Goal: Information Seeking & Learning: Check status

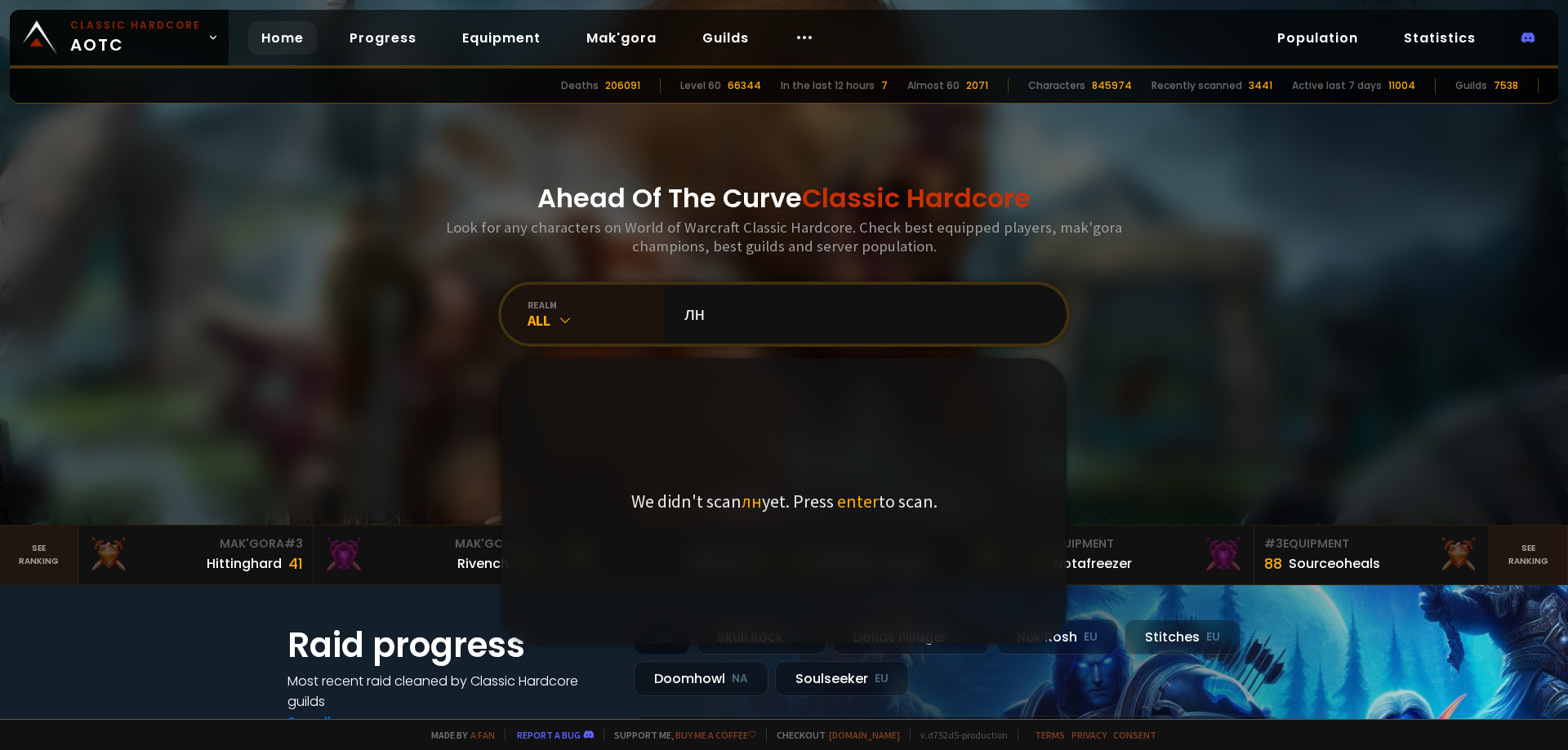
type input "л"
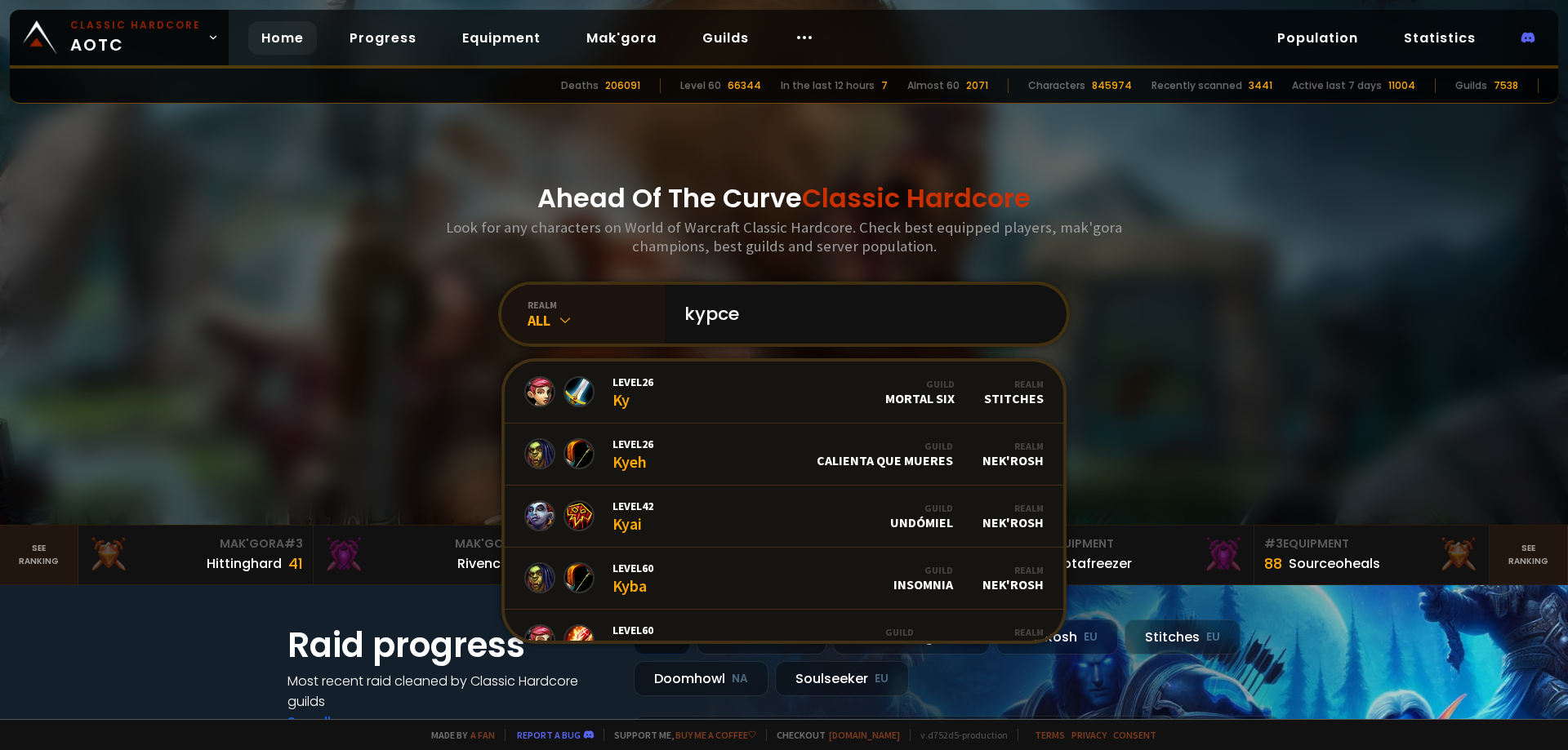
type input "kypced"
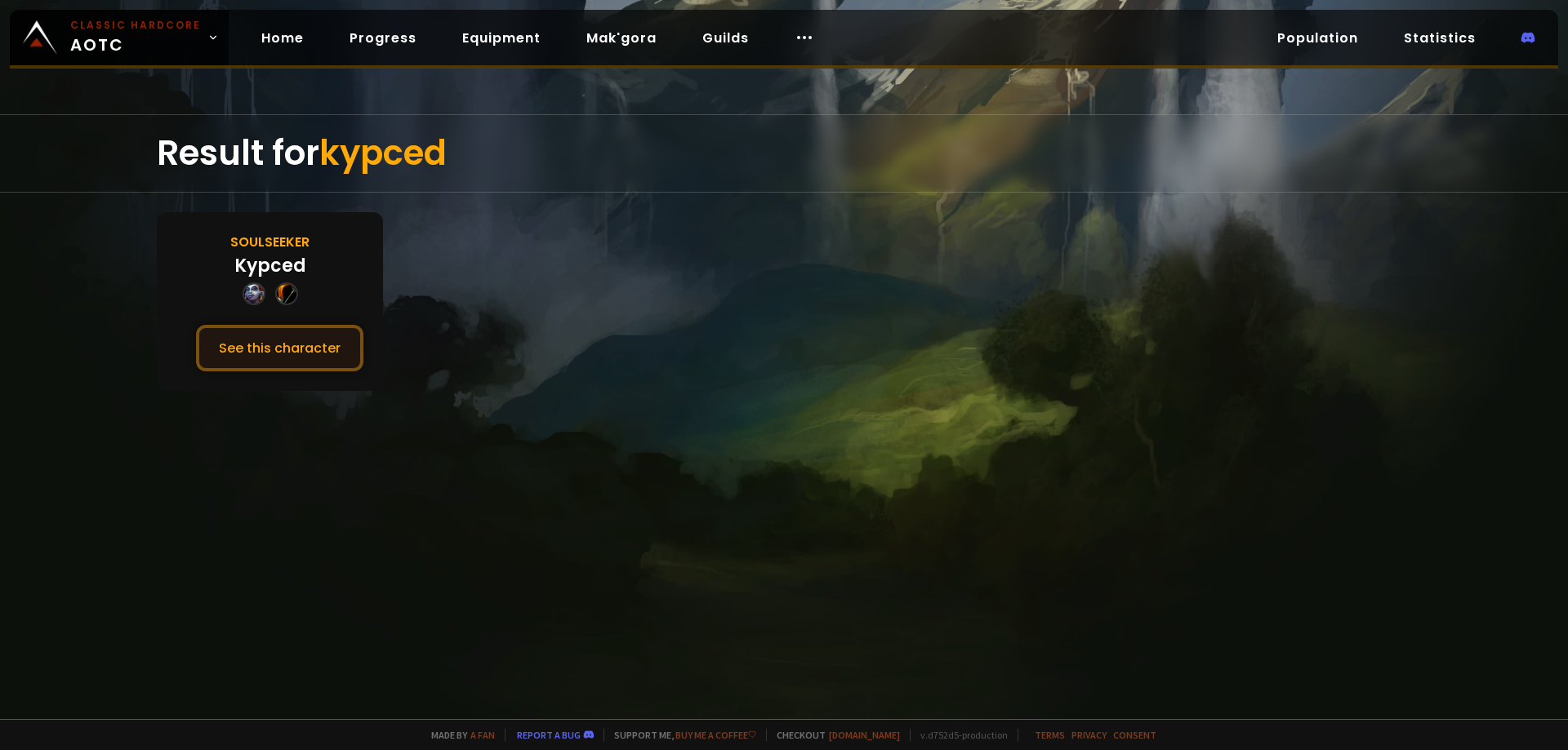
click at [270, 360] on button "See this character" at bounding box center [280, 347] width 168 height 46
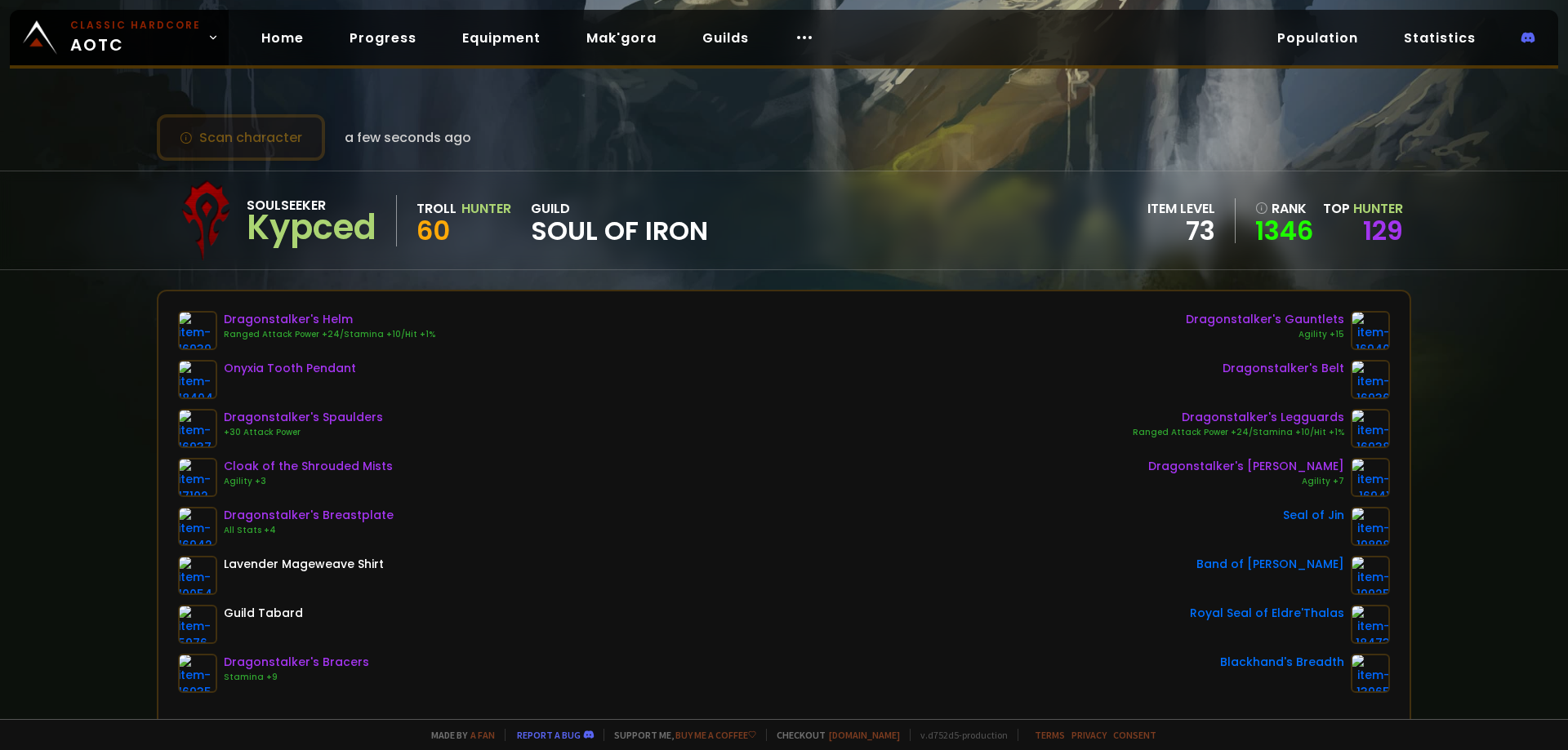
click at [289, 149] on button "Scan character" at bounding box center [241, 137] width 168 height 46
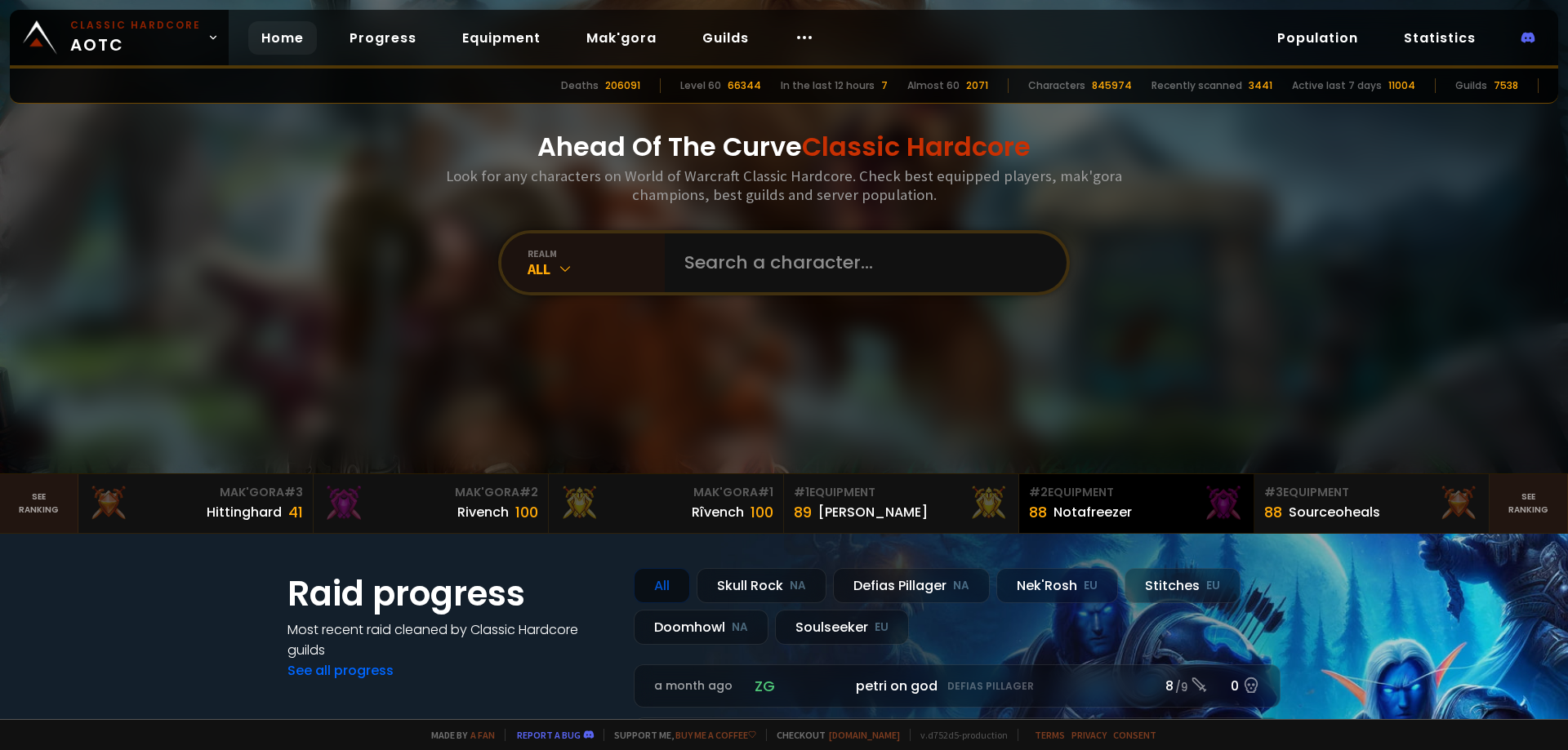
scroll to position [245, 0]
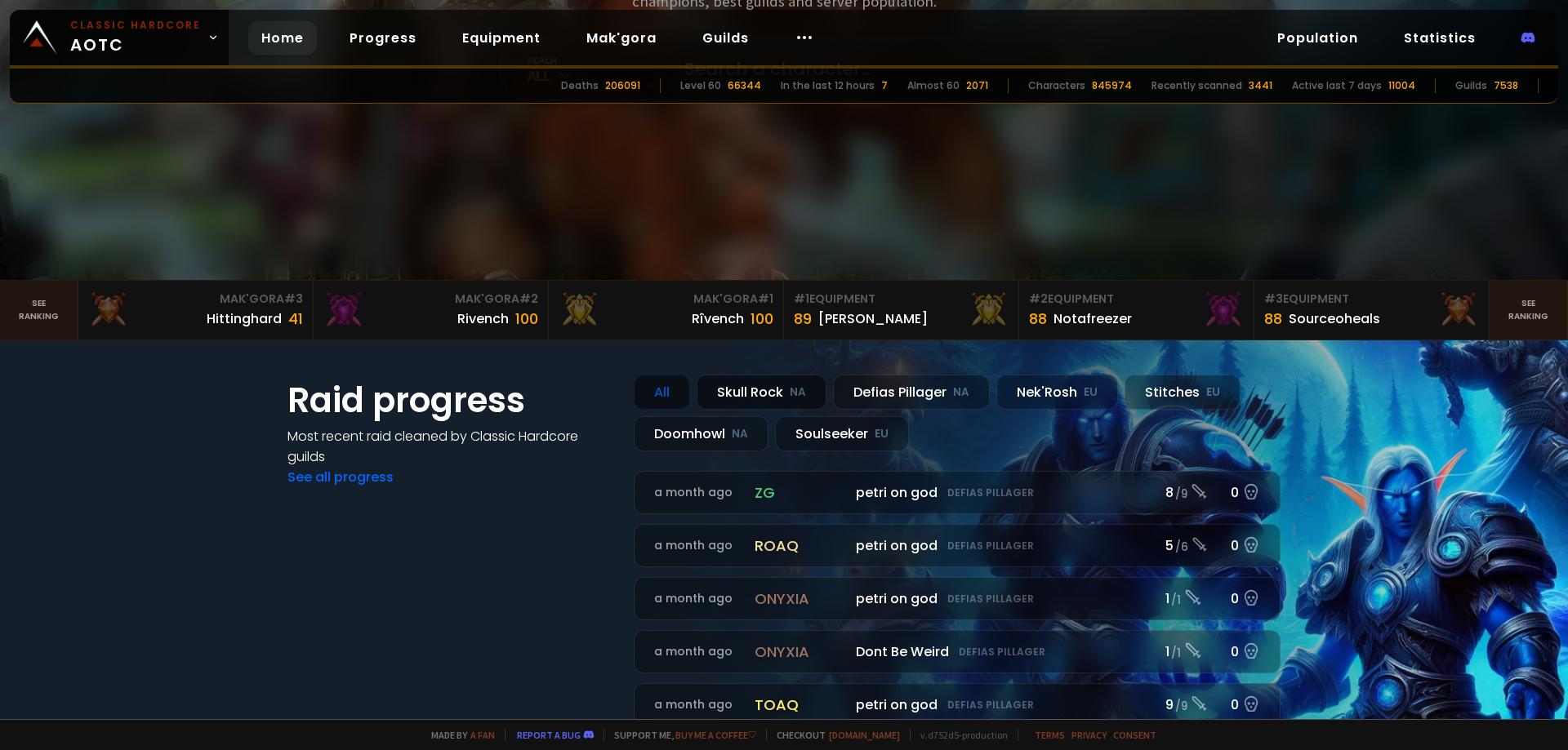
click at [739, 390] on div "Skull Rock NA" at bounding box center [761, 393] width 130 height 35
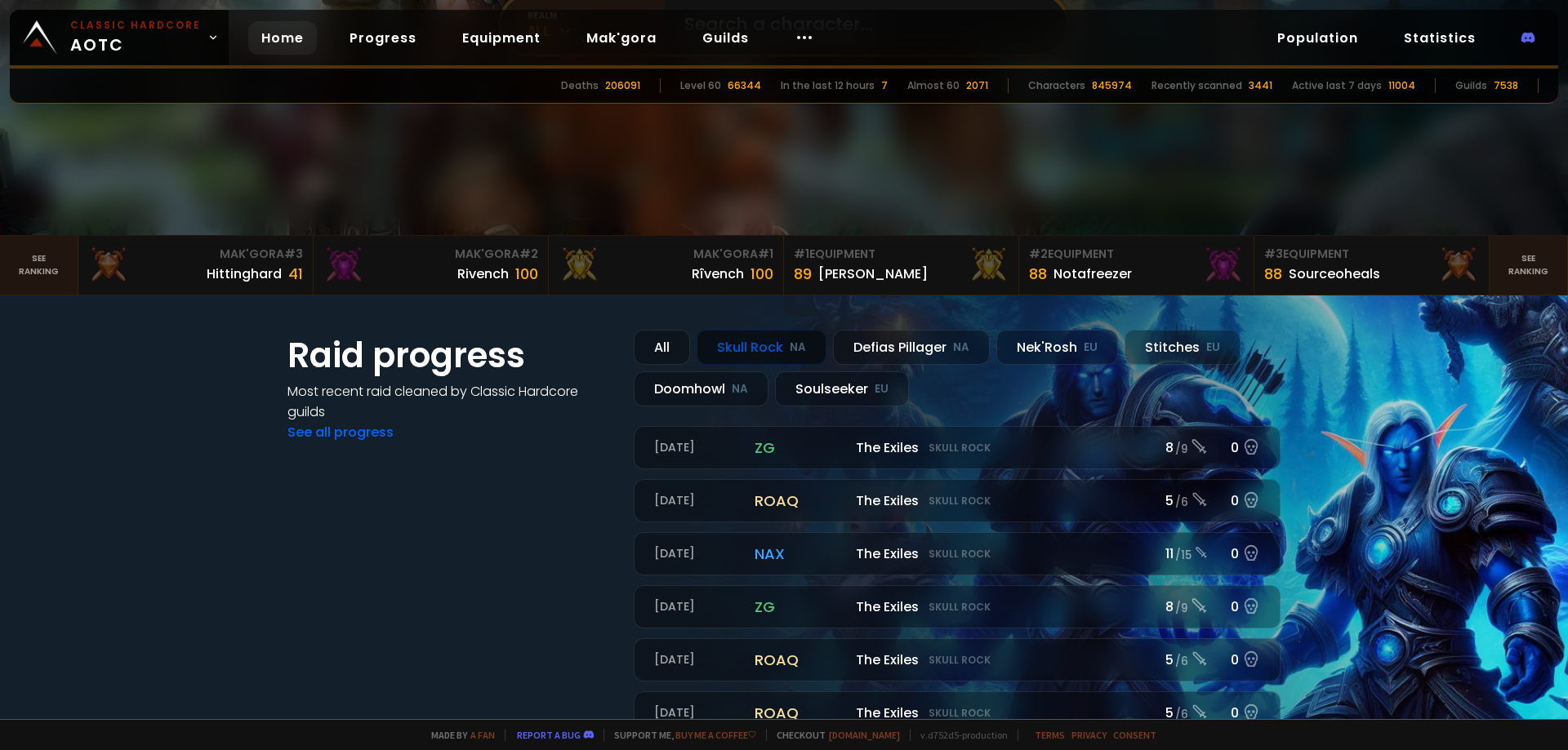
scroll to position [326, 0]
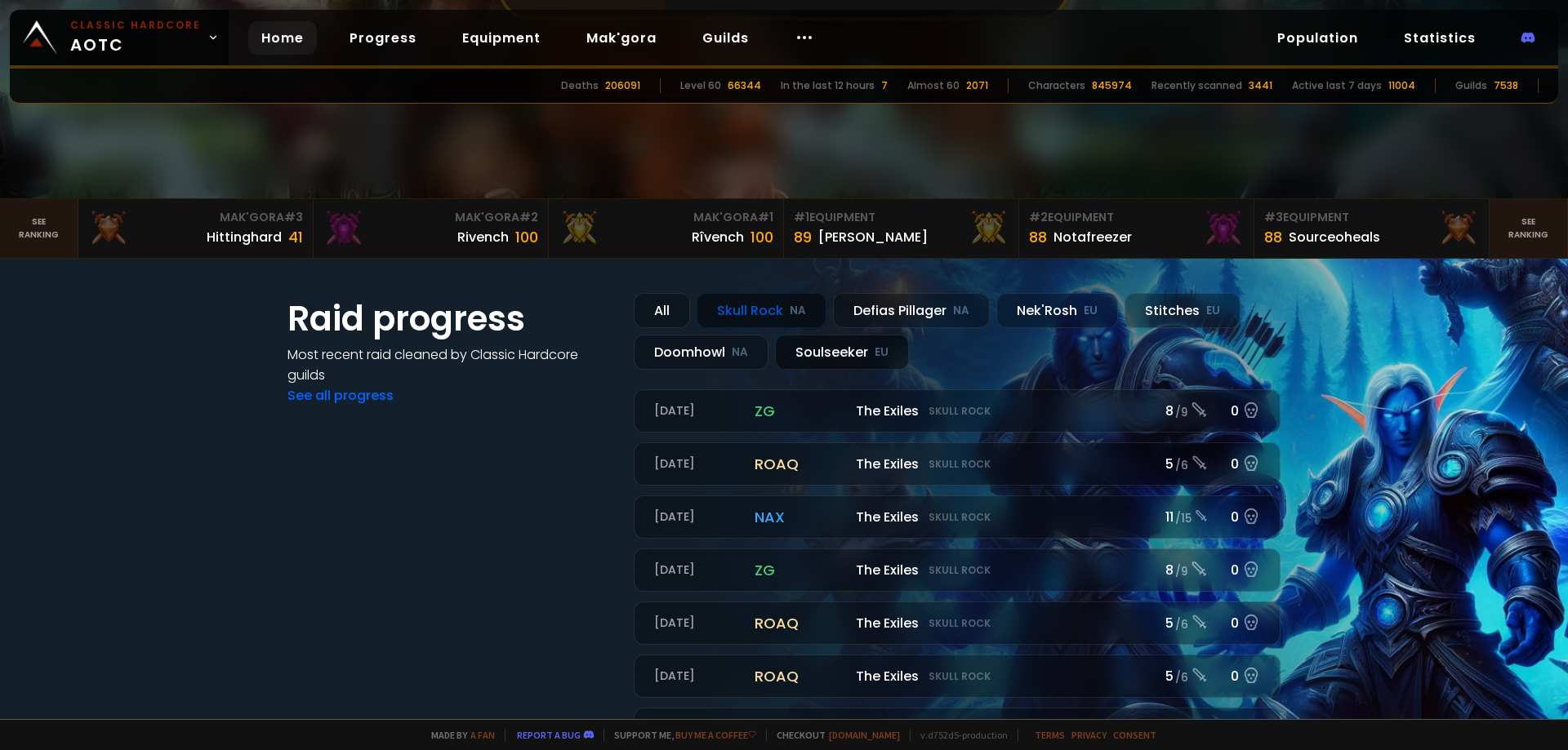
click at [836, 355] on div "Soulseeker EU" at bounding box center [842, 352] width 134 height 35
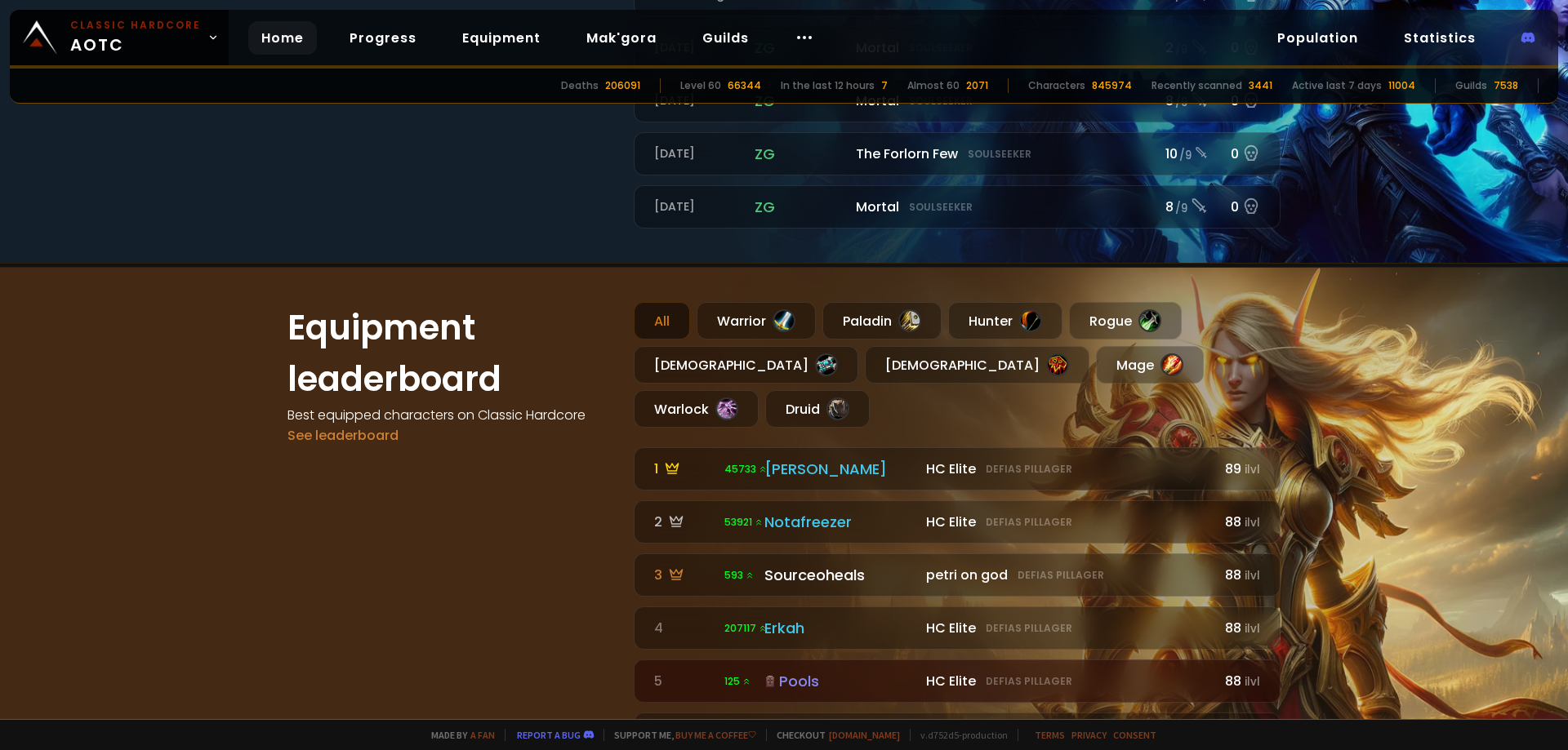
scroll to position [816, 0]
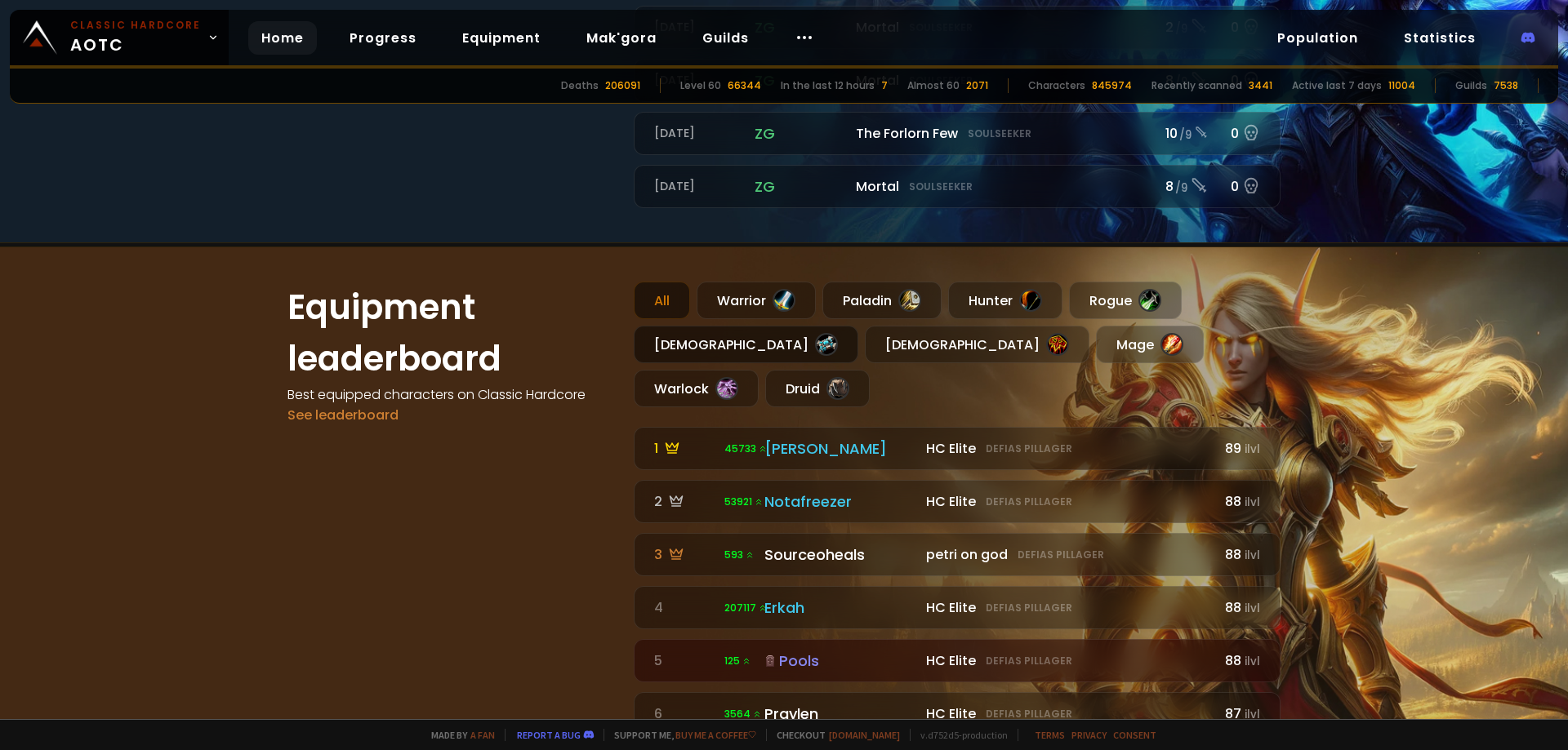
click at [655, 342] on div "[DEMOGRAPHIC_DATA]" at bounding box center [746, 344] width 225 height 38
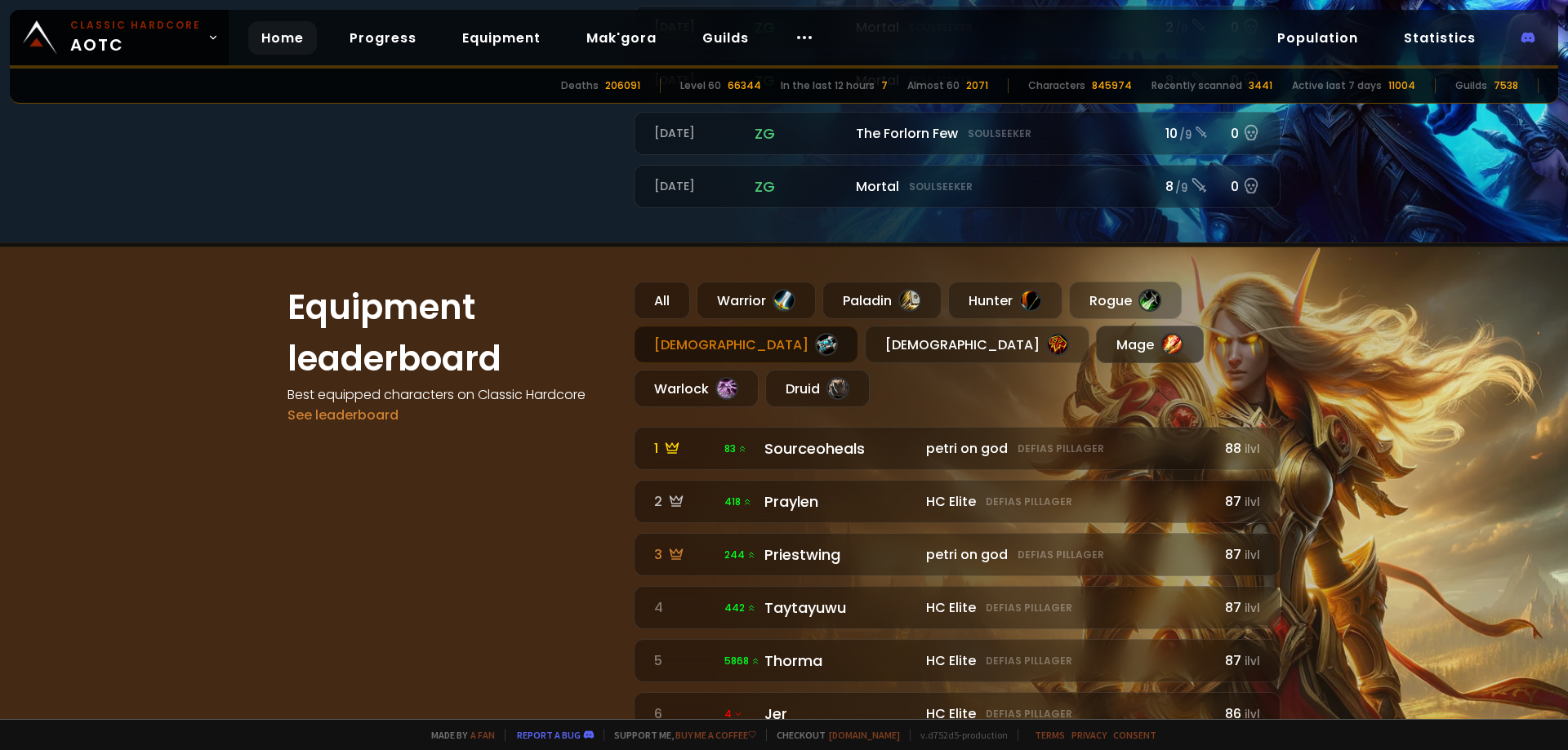
click at [1096, 349] on div "Mage" at bounding box center [1149, 344] width 107 height 38
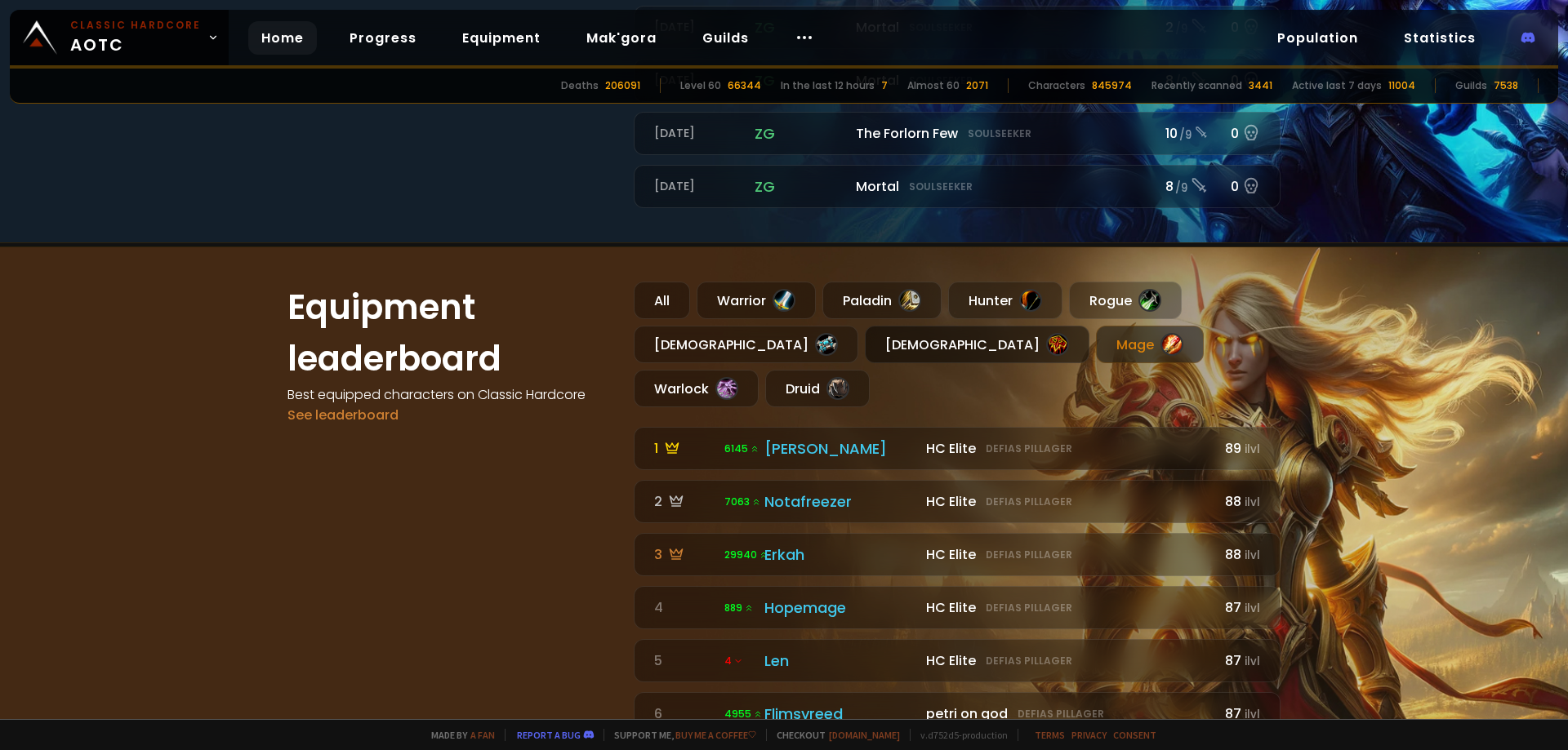
click at [865, 341] on div "[DEMOGRAPHIC_DATA]" at bounding box center [977, 344] width 225 height 38
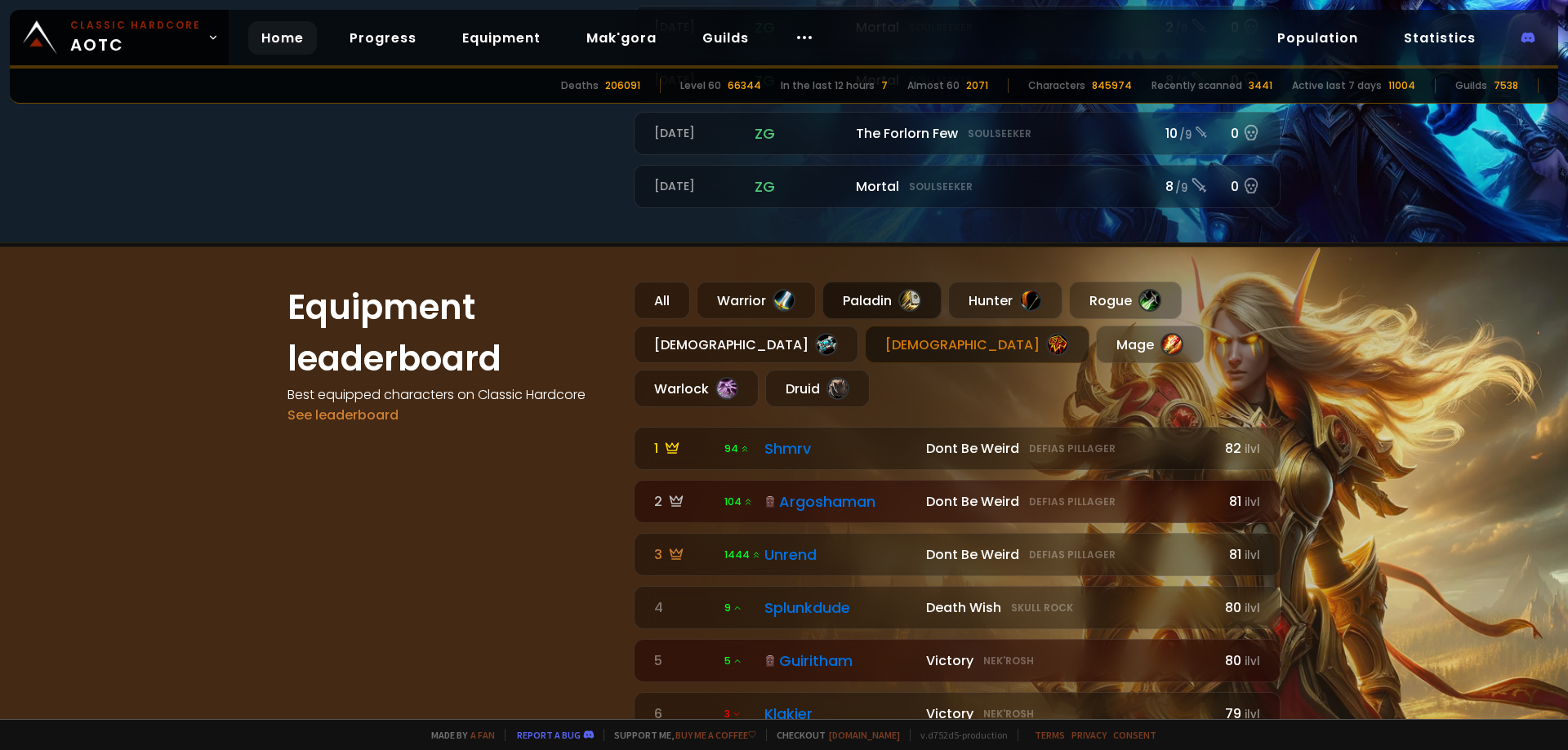
click at [860, 295] on div "Paladin" at bounding box center [882, 300] width 119 height 38
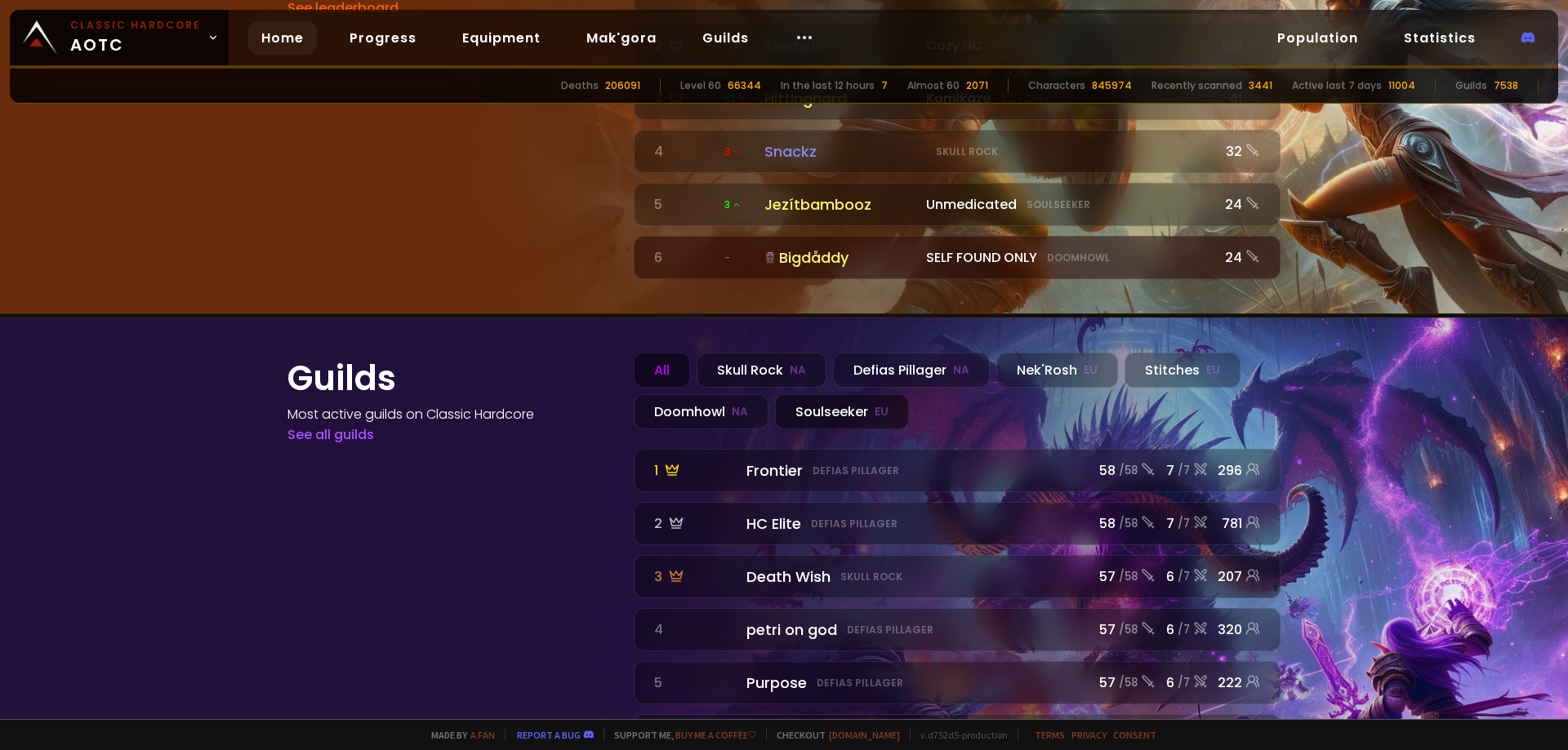
scroll to position [1754, 0]
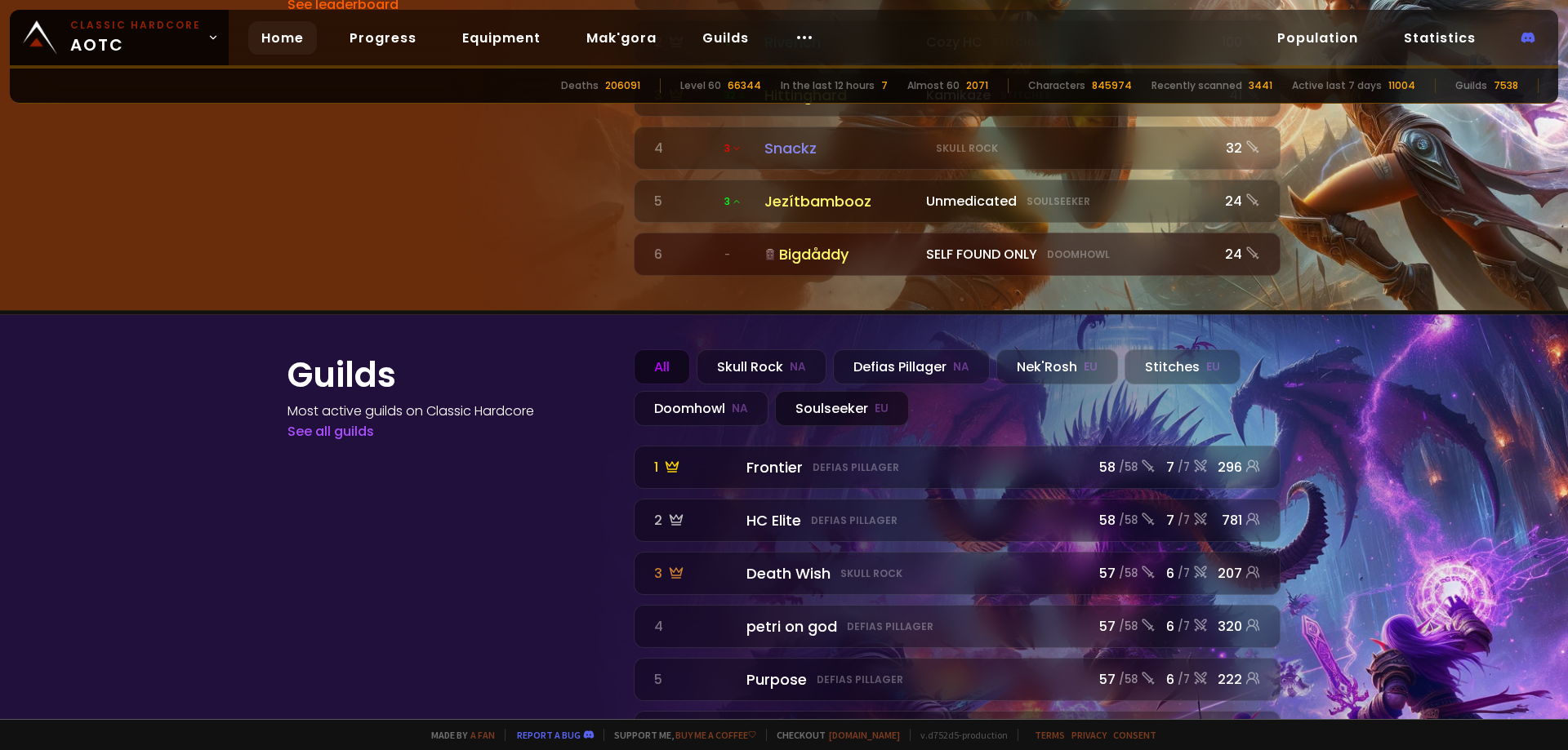
click at [799, 391] on div "Soulseeker EU" at bounding box center [842, 409] width 134 height 35
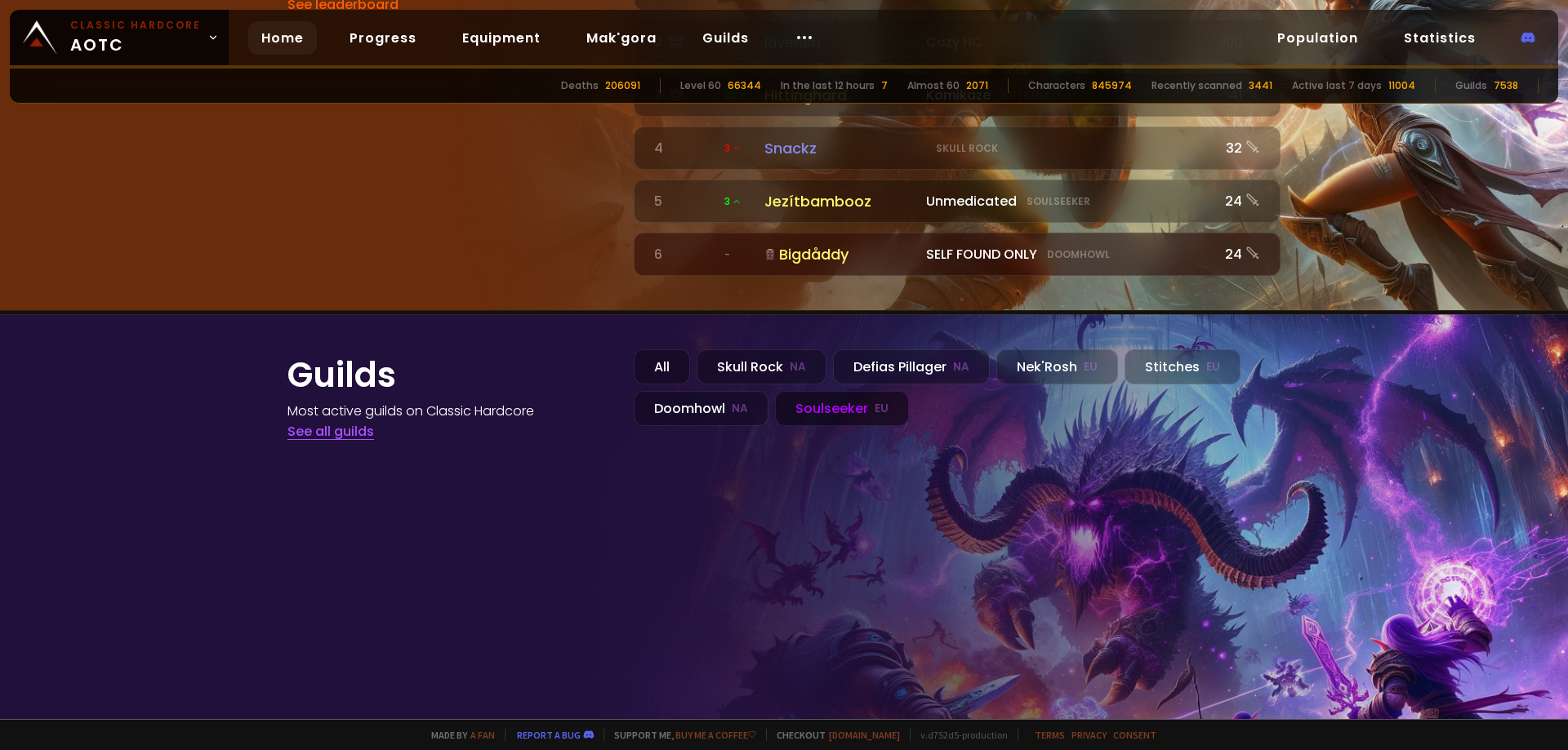
click at [310, 422] on link "See all guilds" at bounding box center [331, 431] width 86 height 18
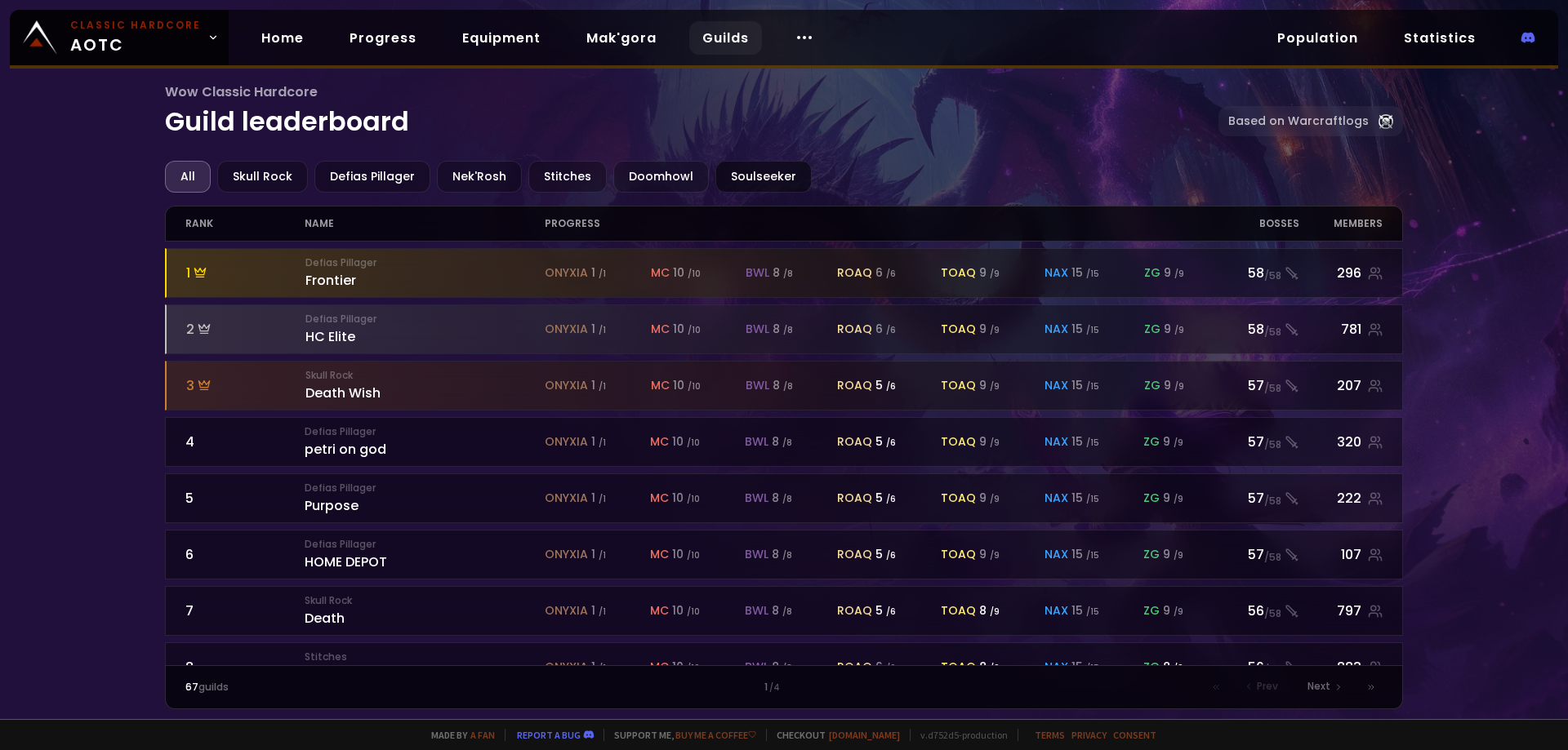
click at [746, 186] on div "Soulseeker" at bounding box center [763, 177] width 96 height 32
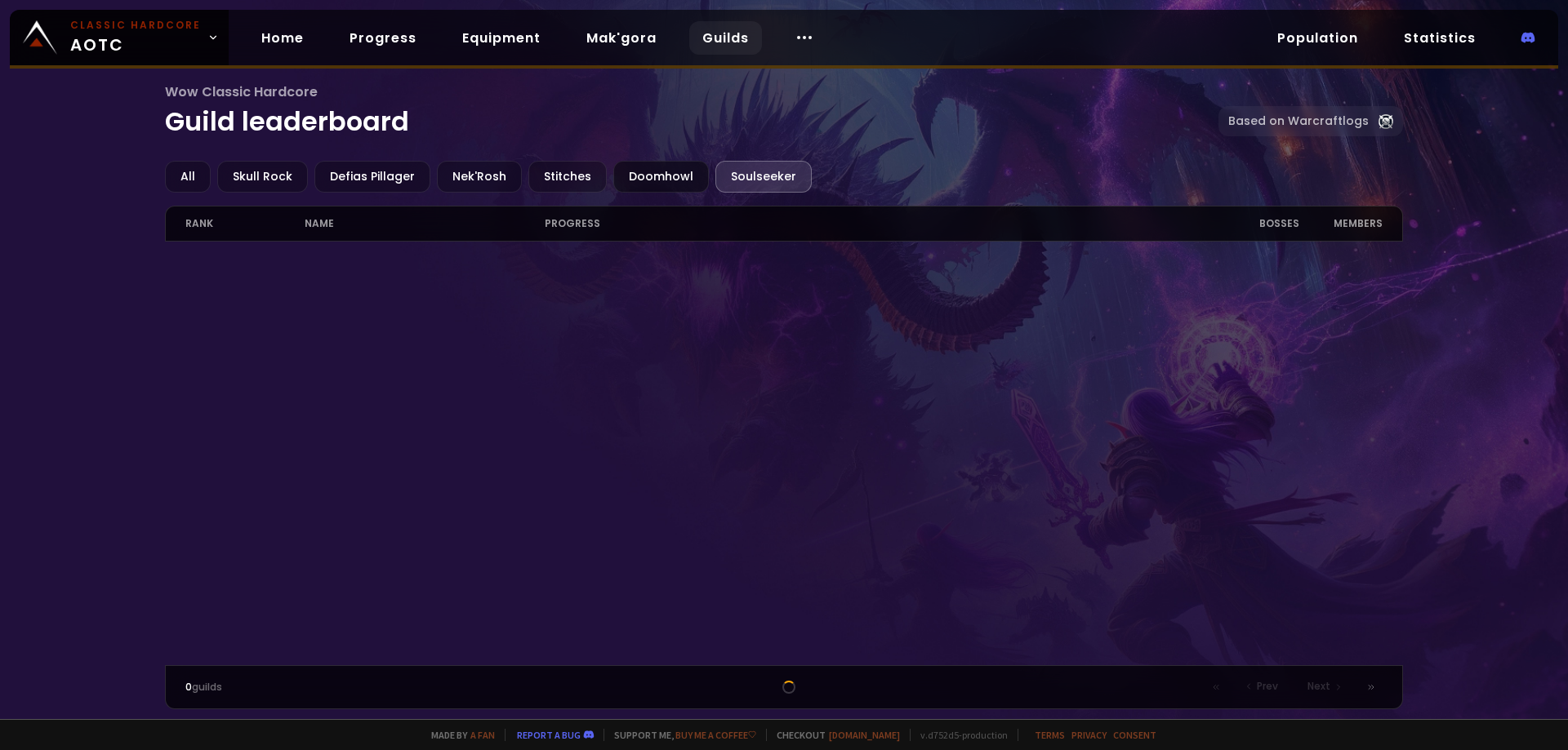
click at [626, 174] on div "Doomhowl" at bounding box center [661, 177] width 96 height 32
drag, startPoint x: 539, startPoint y: 178, endPoint x: 528, endPoint y: 178, distance: 11.0
click at [539, 178] on div "Stitches" at bounding box center [567, 177] width 78 height 32
click at [460, 176] on div "Nek'Rosh" at bounding box center [479, 177] width 85 height 32
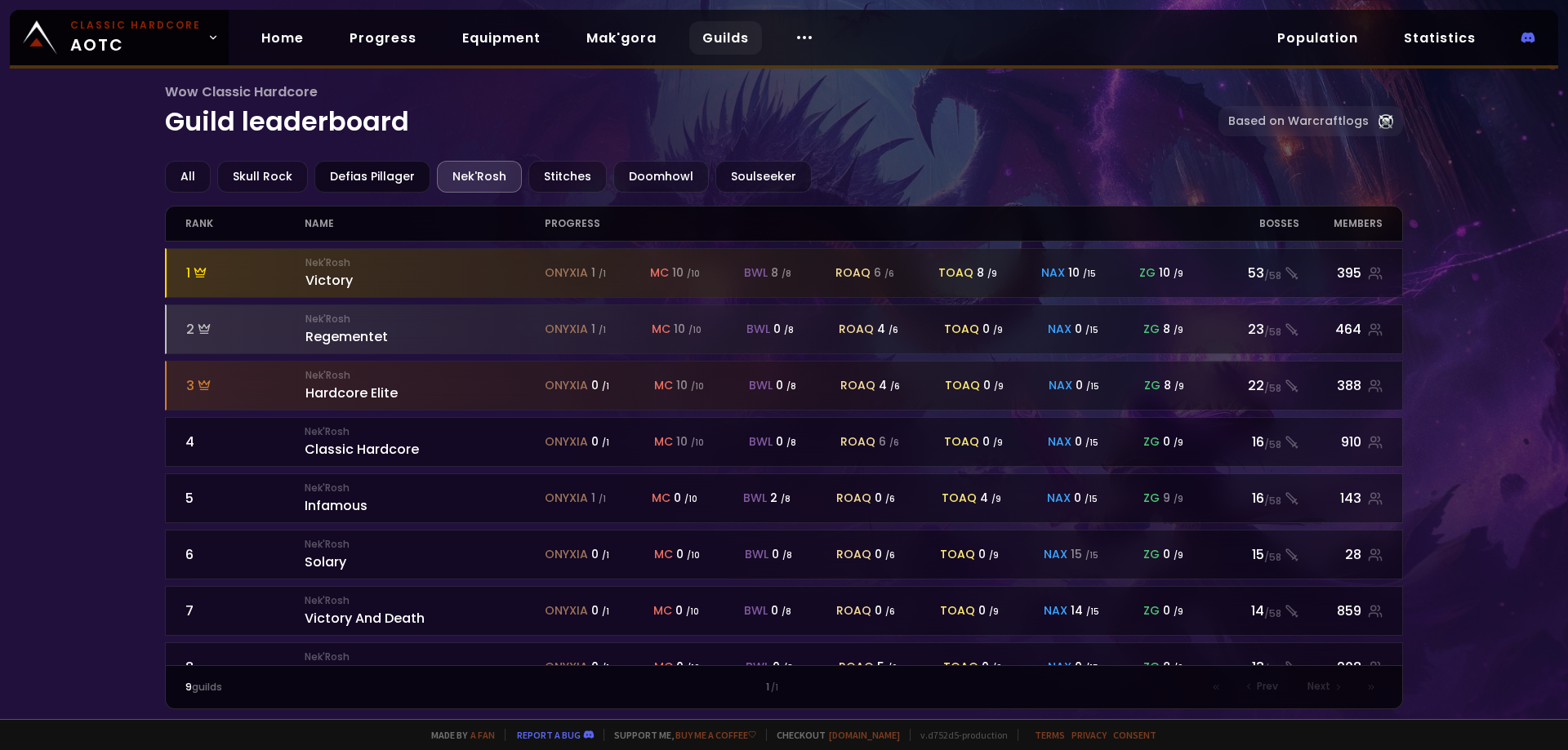
click at [365, 178] on div "Defias Pillager" at bounding box center [372, 177] width 116 height 32
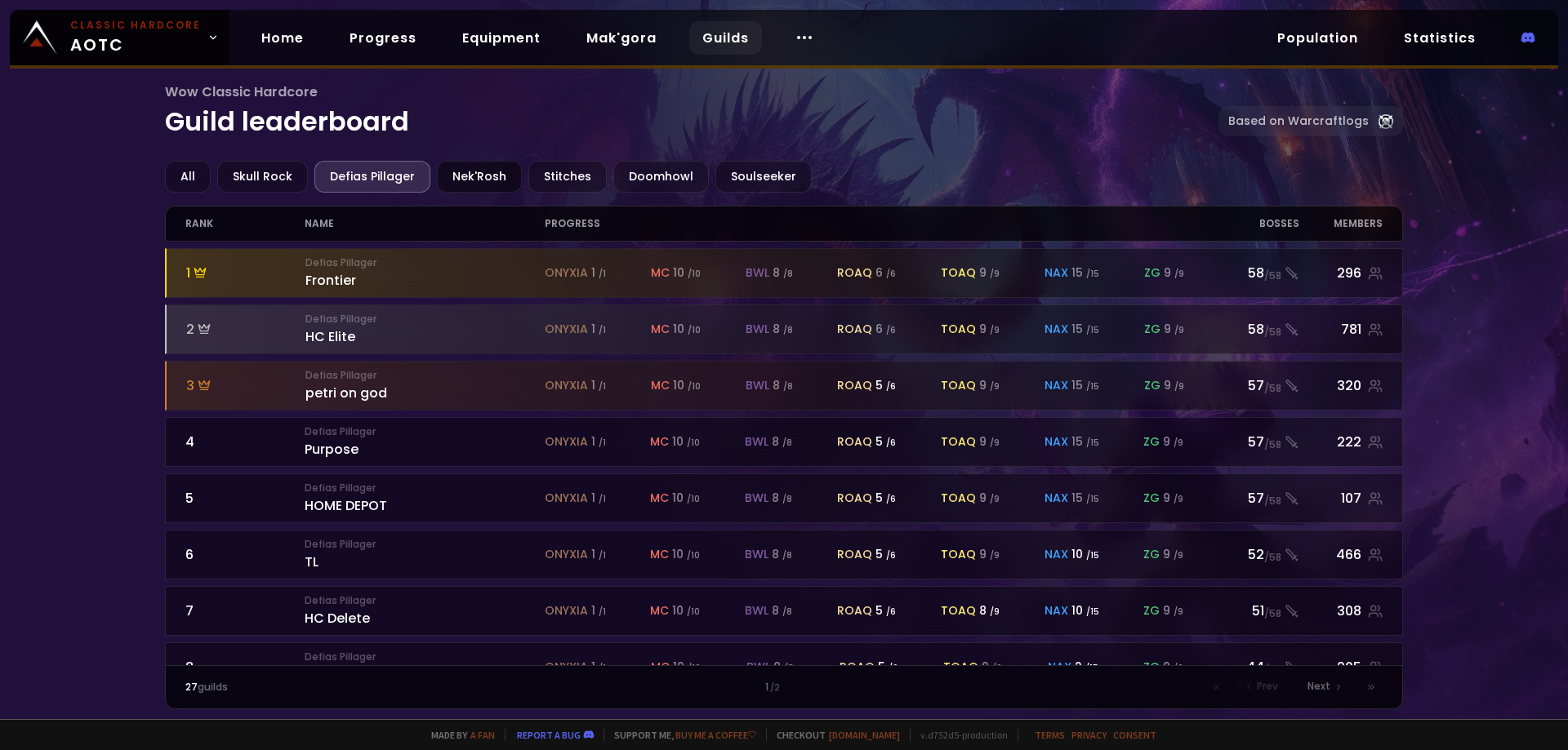
click at [512, 174] on div "Nek'Rosh" at bounding box center [479, 177] width 85 height 32
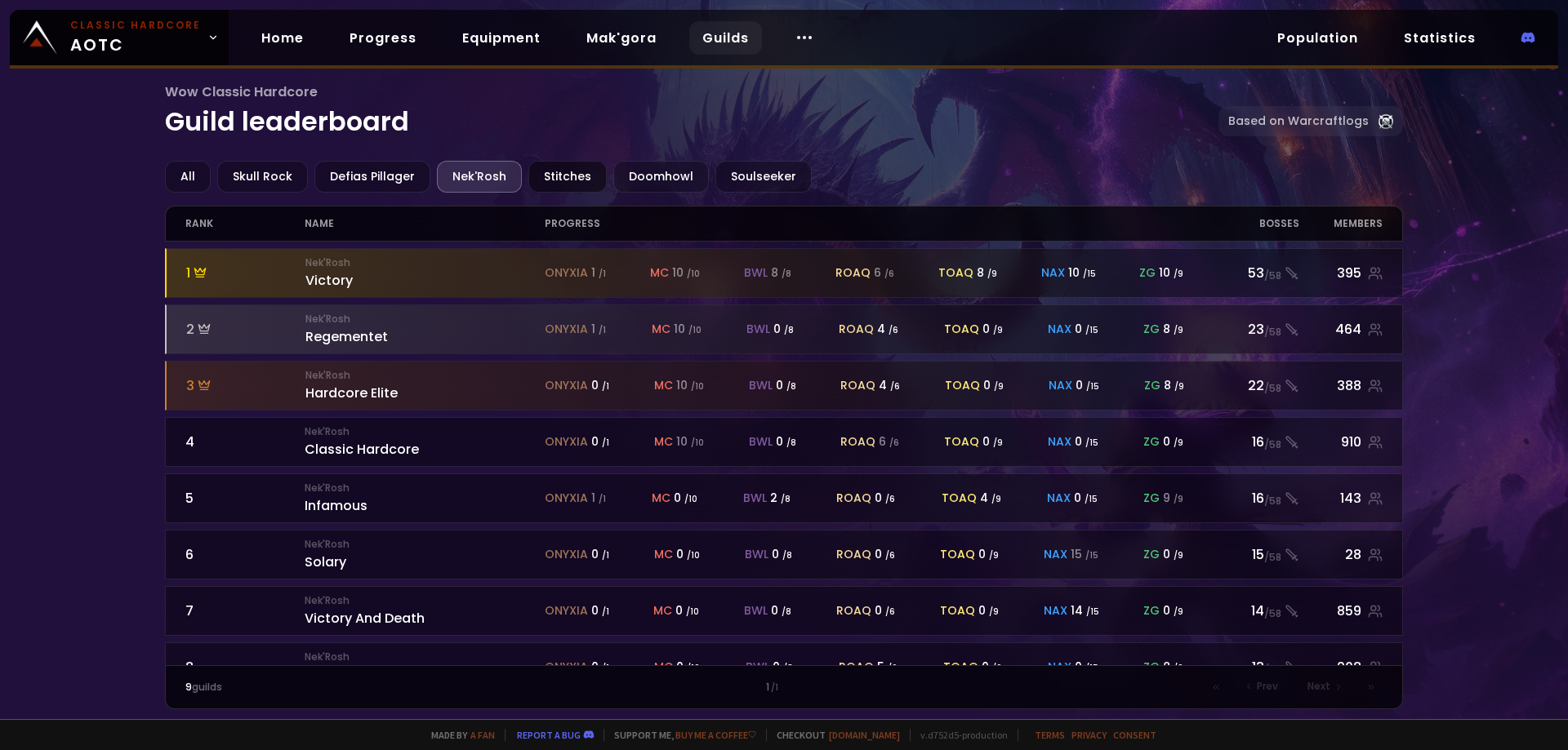
click at [565, 174] on div "Stitches" at bounding box center [567, 177] width 78 height 32
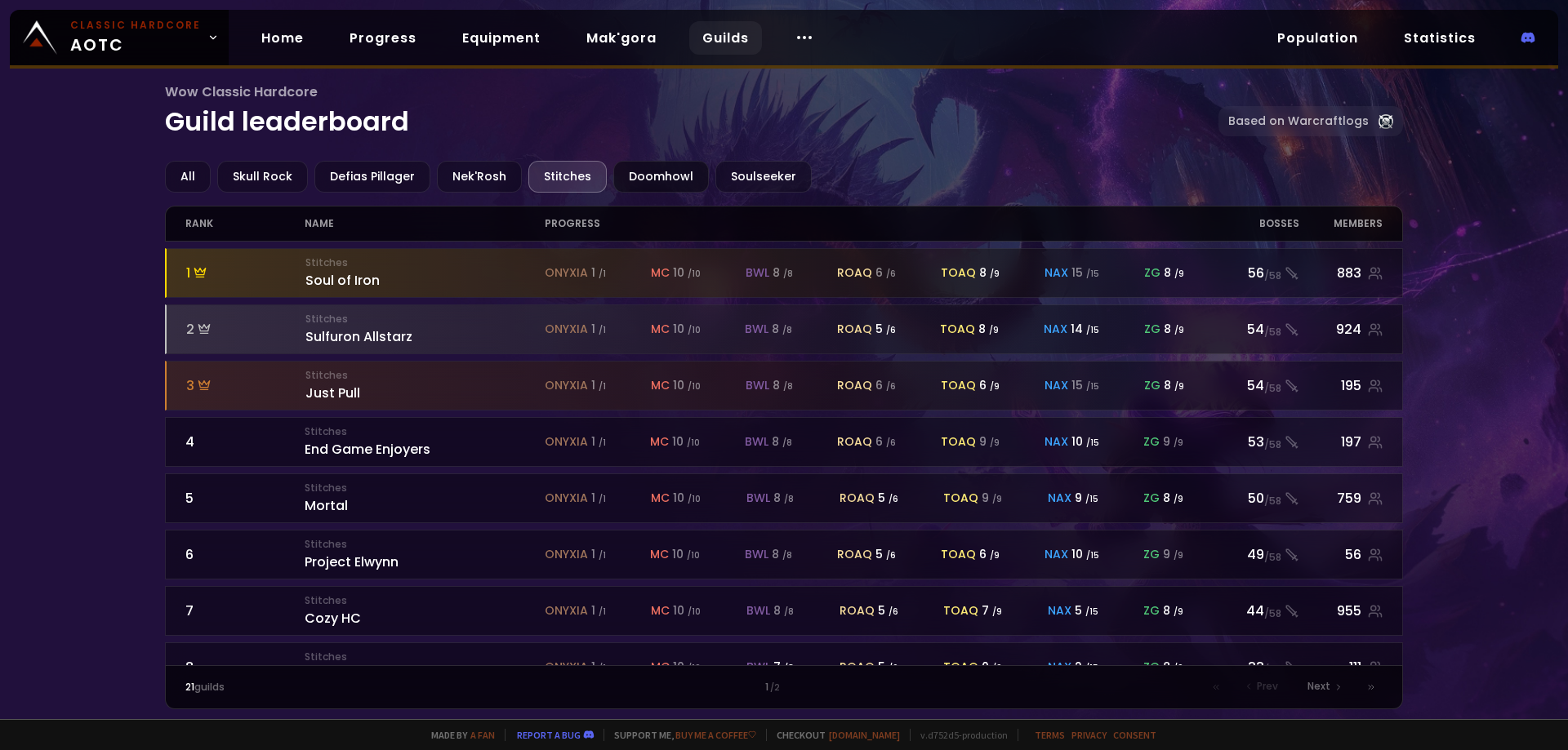
click at [664, 168] on div "Doomhowl" at bounding box center [661, 177] width 96 height 32
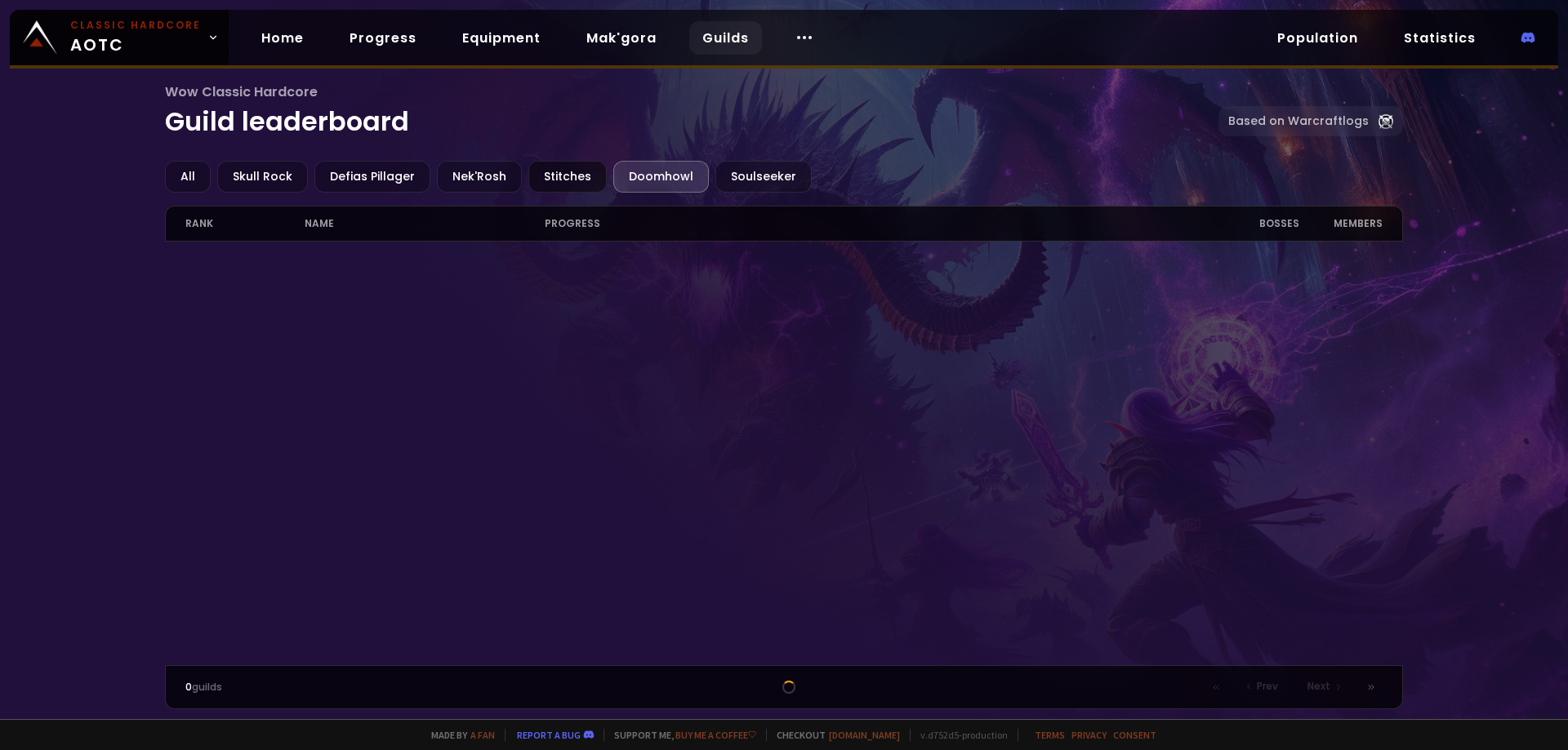
click at [529, 173] on div "Stitches" at bounding box center [567, 177] width 78 height 32
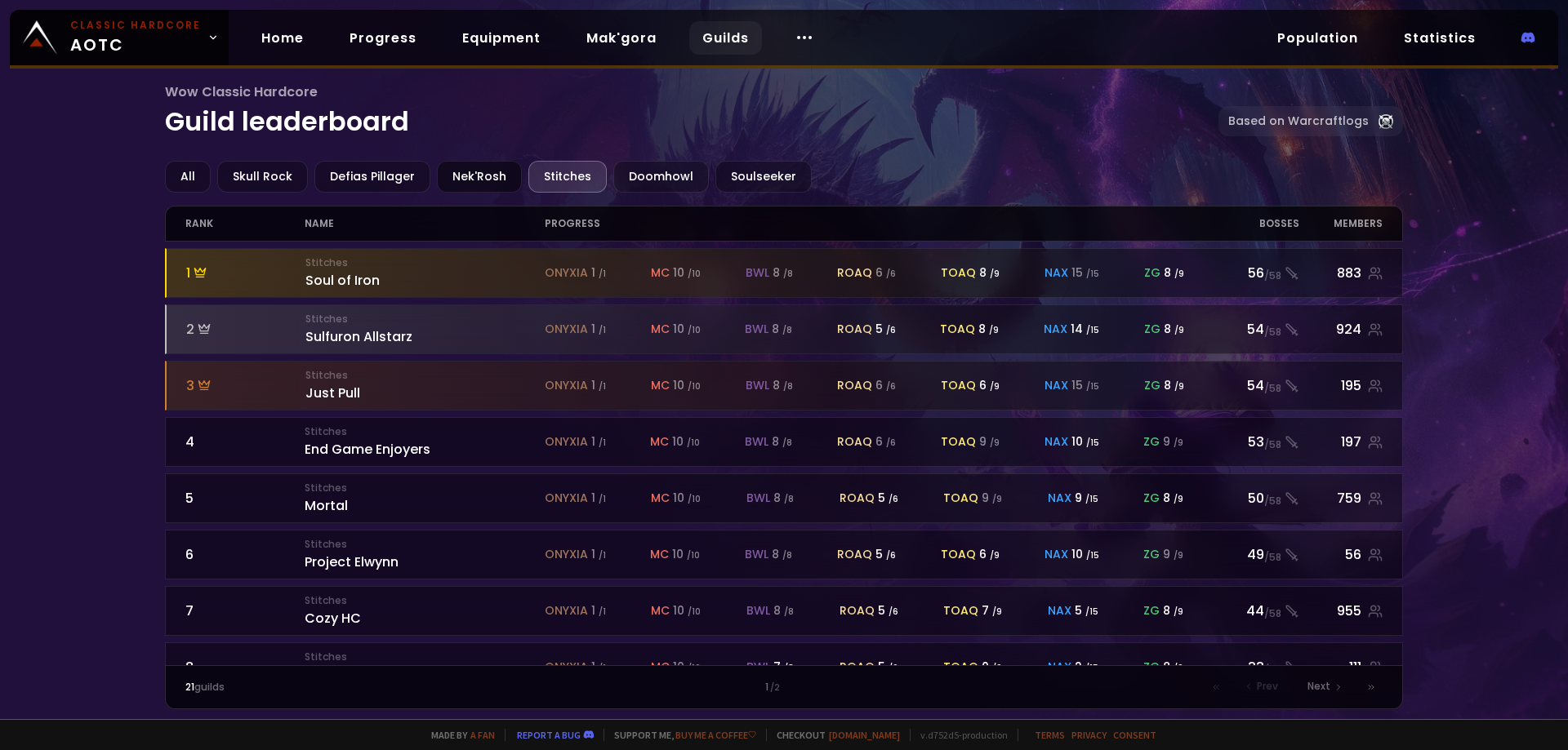
click at [445, 174] on div "Nek'Rosh" at bounding box center [479, 177] width 85 height 32
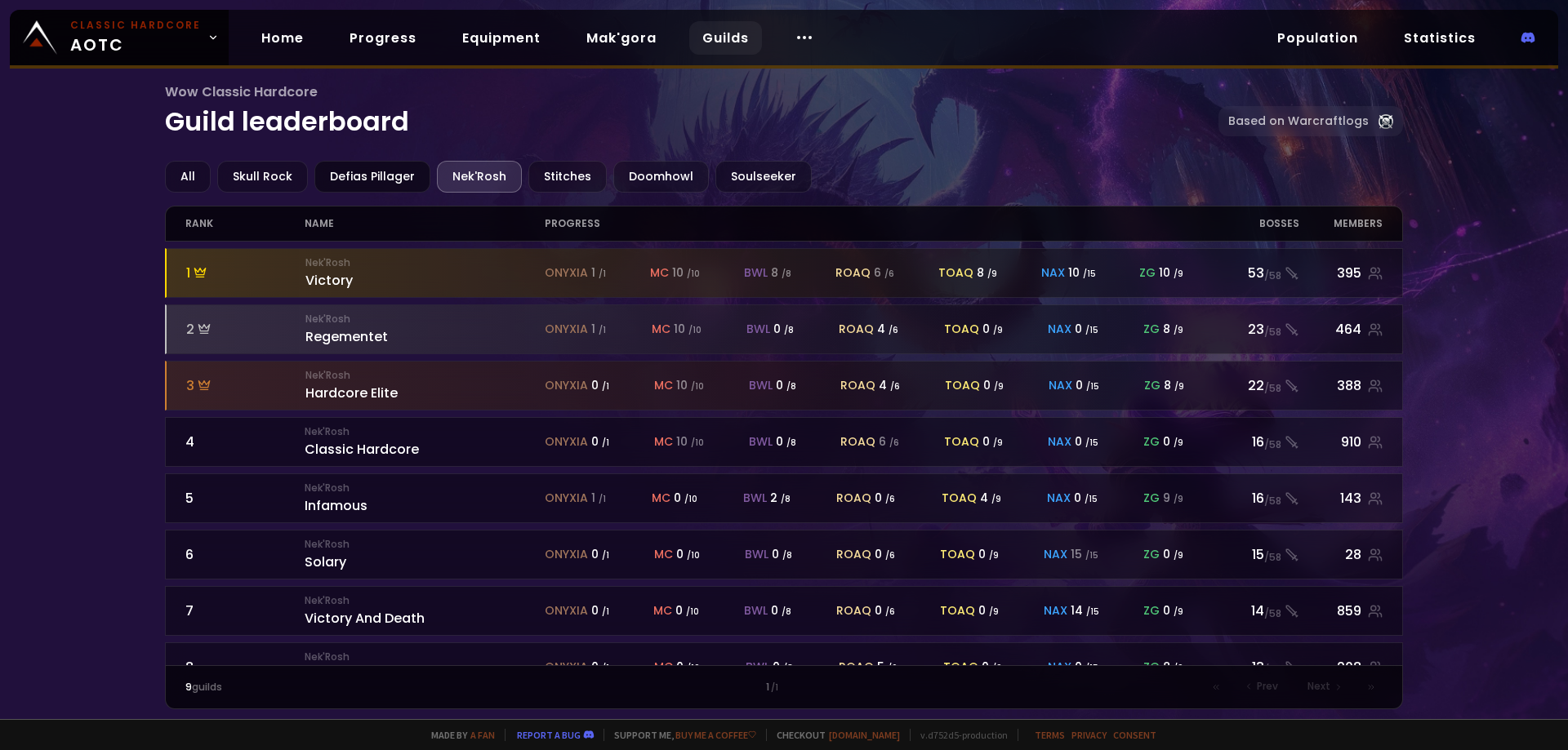
click at [371, 178] on div "Defias Pillager" at bounding box center [372, 177] width 116 height 32
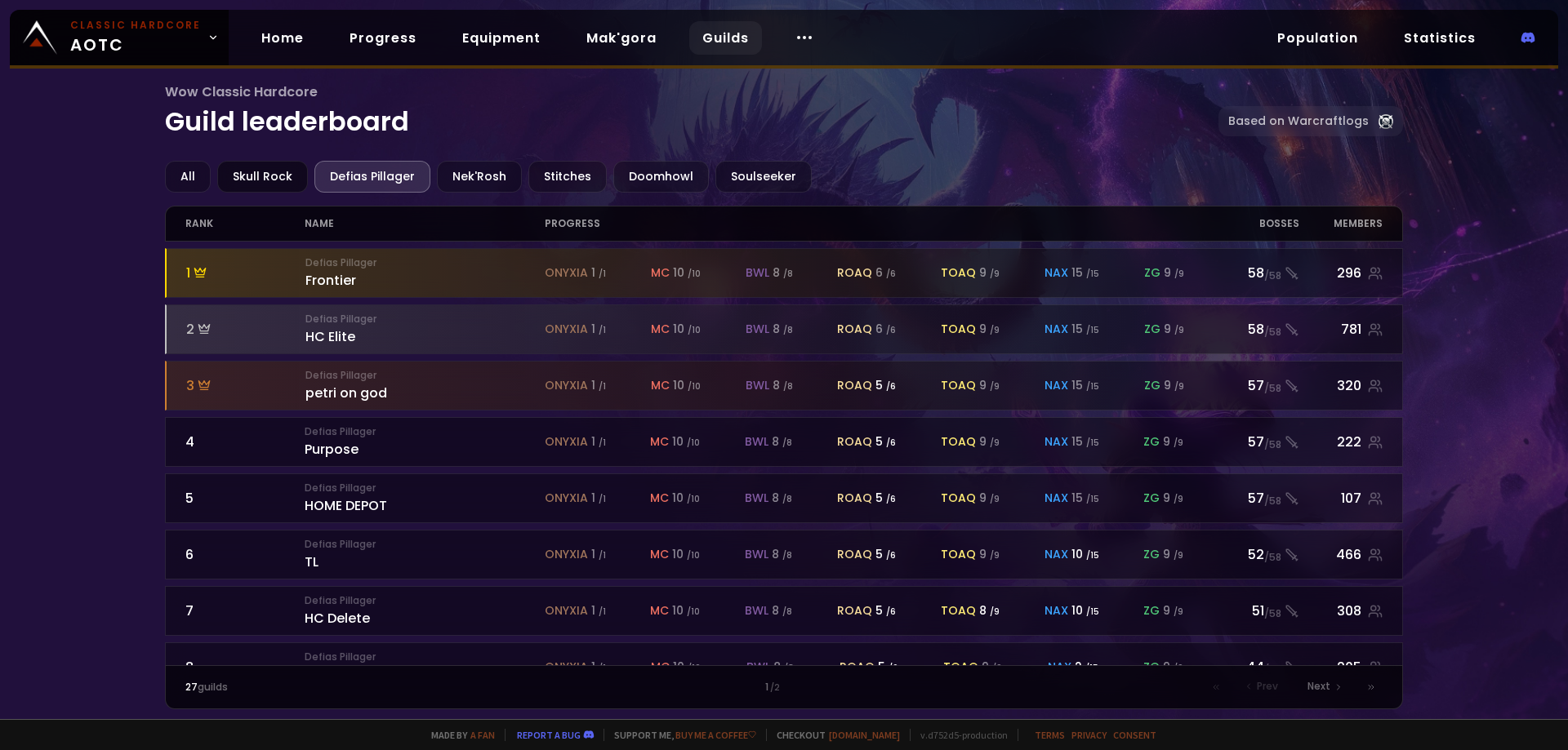
click at [285, 184] on div "Skull Rock" at bounding box center [263, 177] width 91 height 32
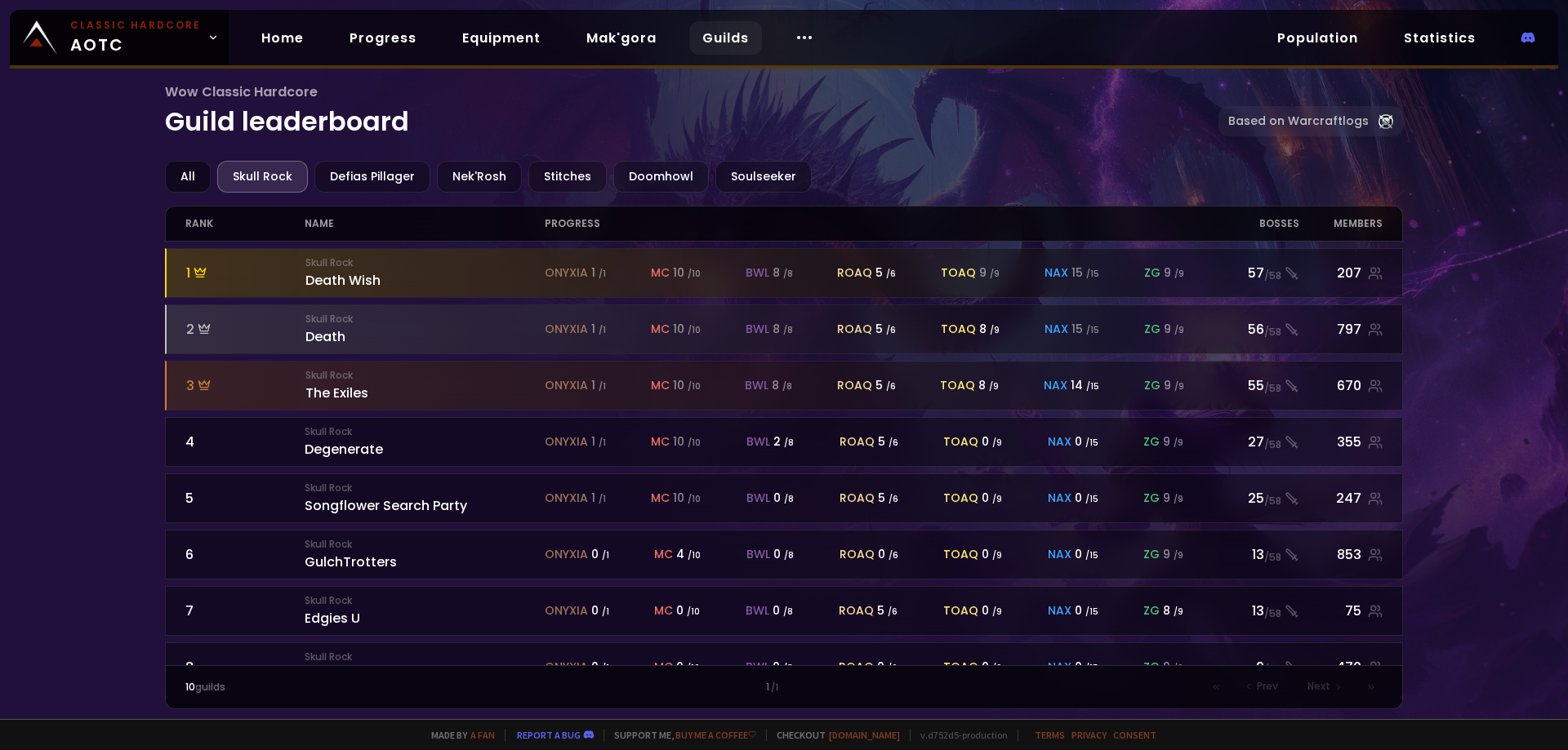
click at [198, 178] on div "All" at bounding box center [188, 177] width 45 height 32
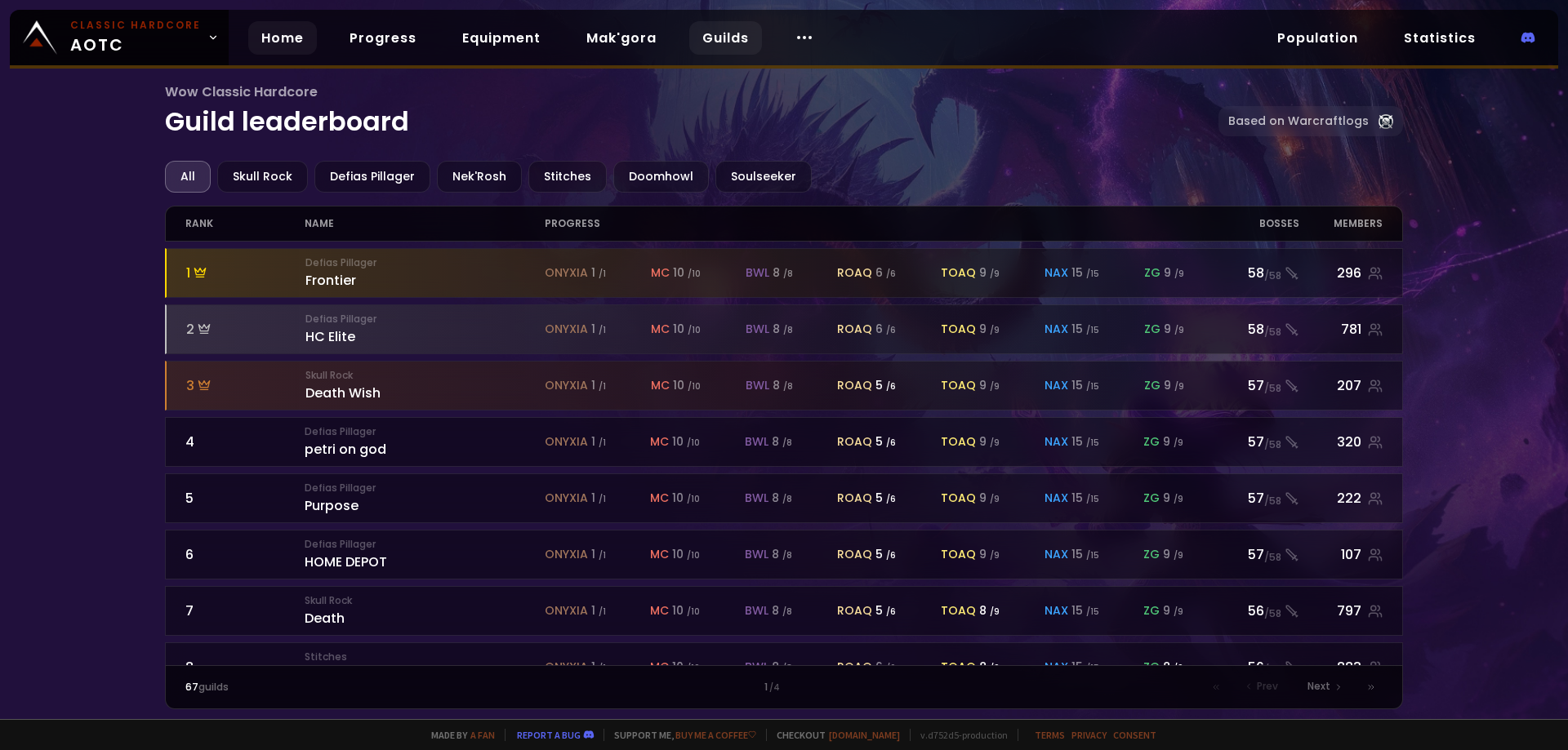
click at [273, 24] on link "Home" at bounding box center [283, 38] width 69 height 34
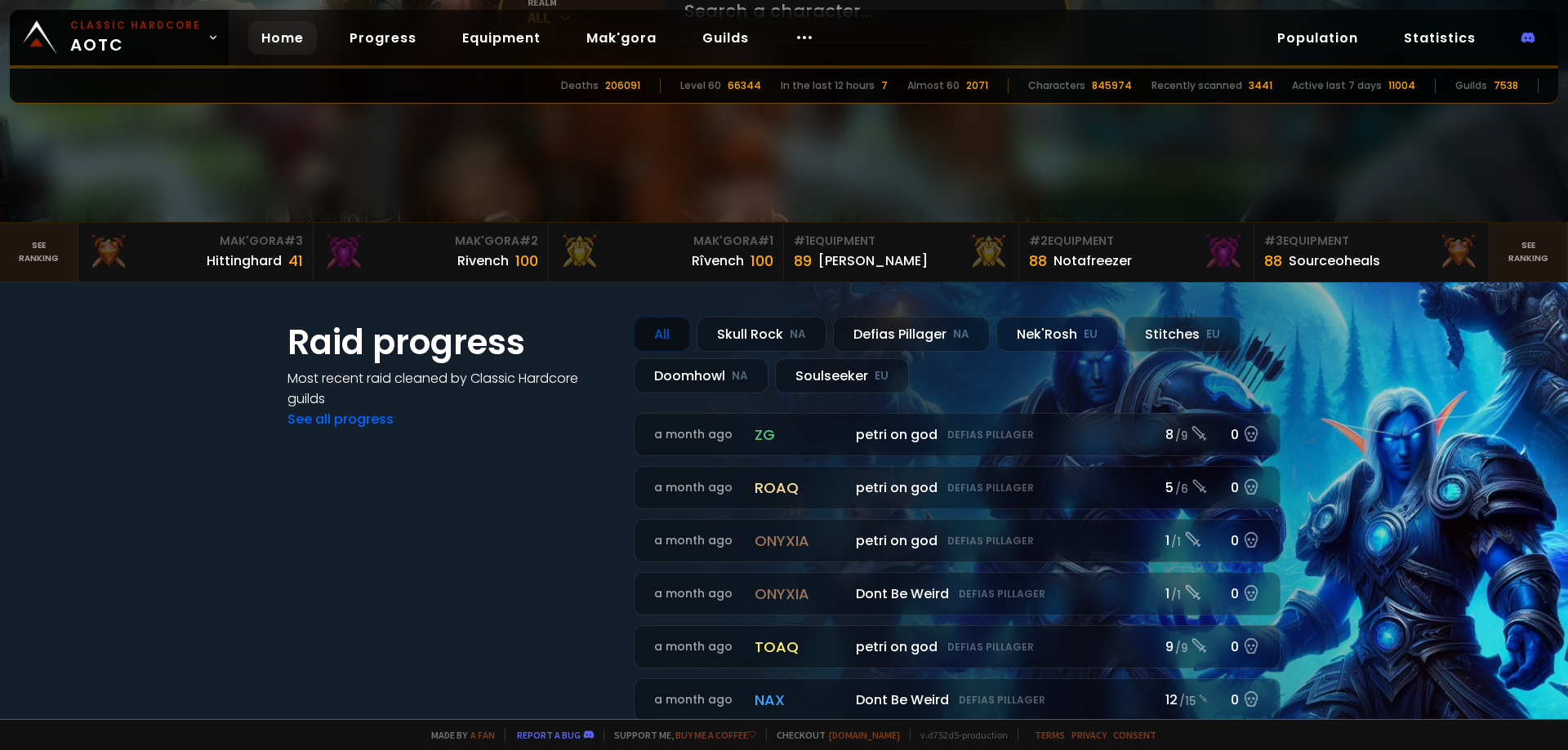
scroll to position [326, 0]
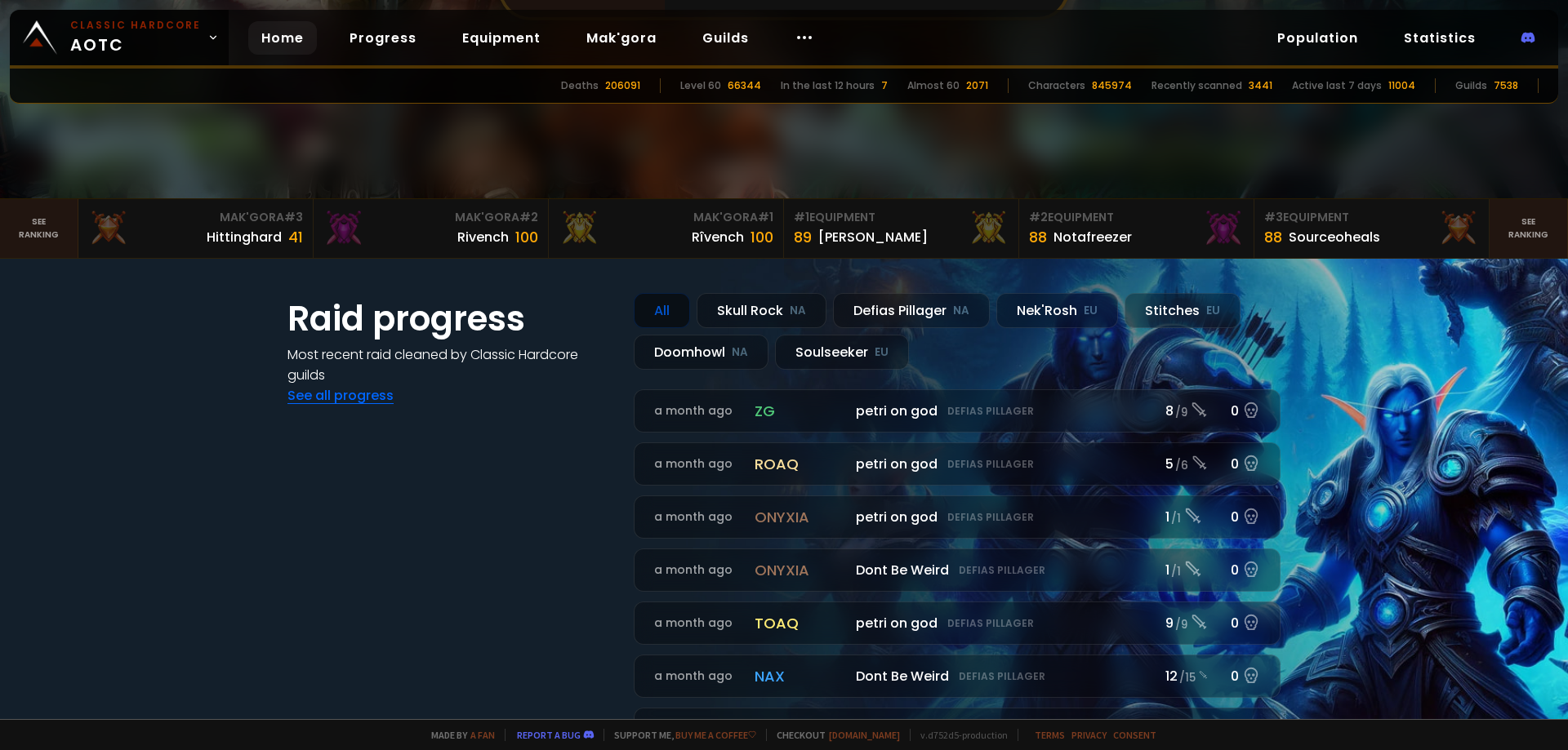
click at [343, 399] on link "See all progress" at bounding box center [341, 395] width 107 height 18
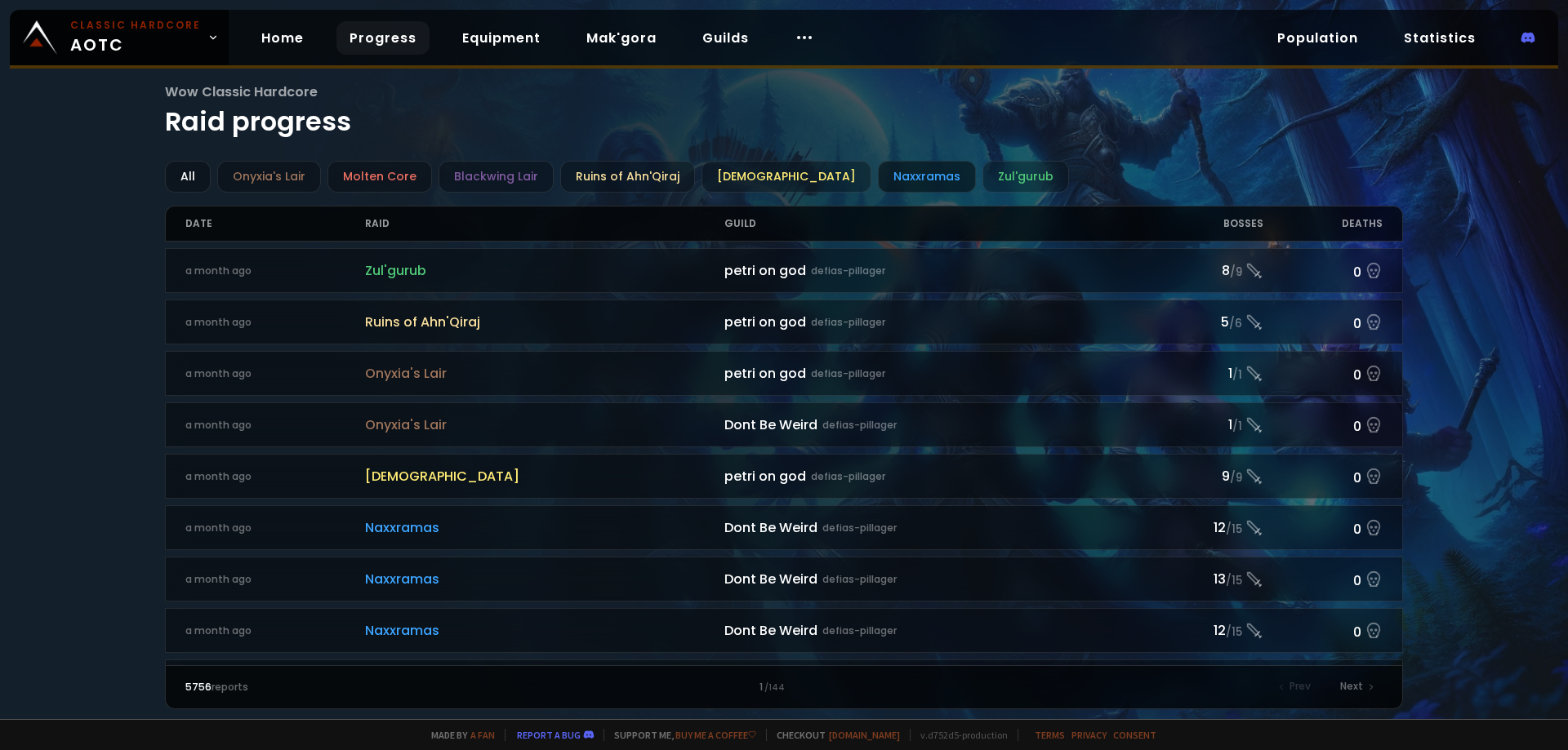
click at [884, 169] on div "Naxxramas" at bounding box center [926, 177] width 98 height 32
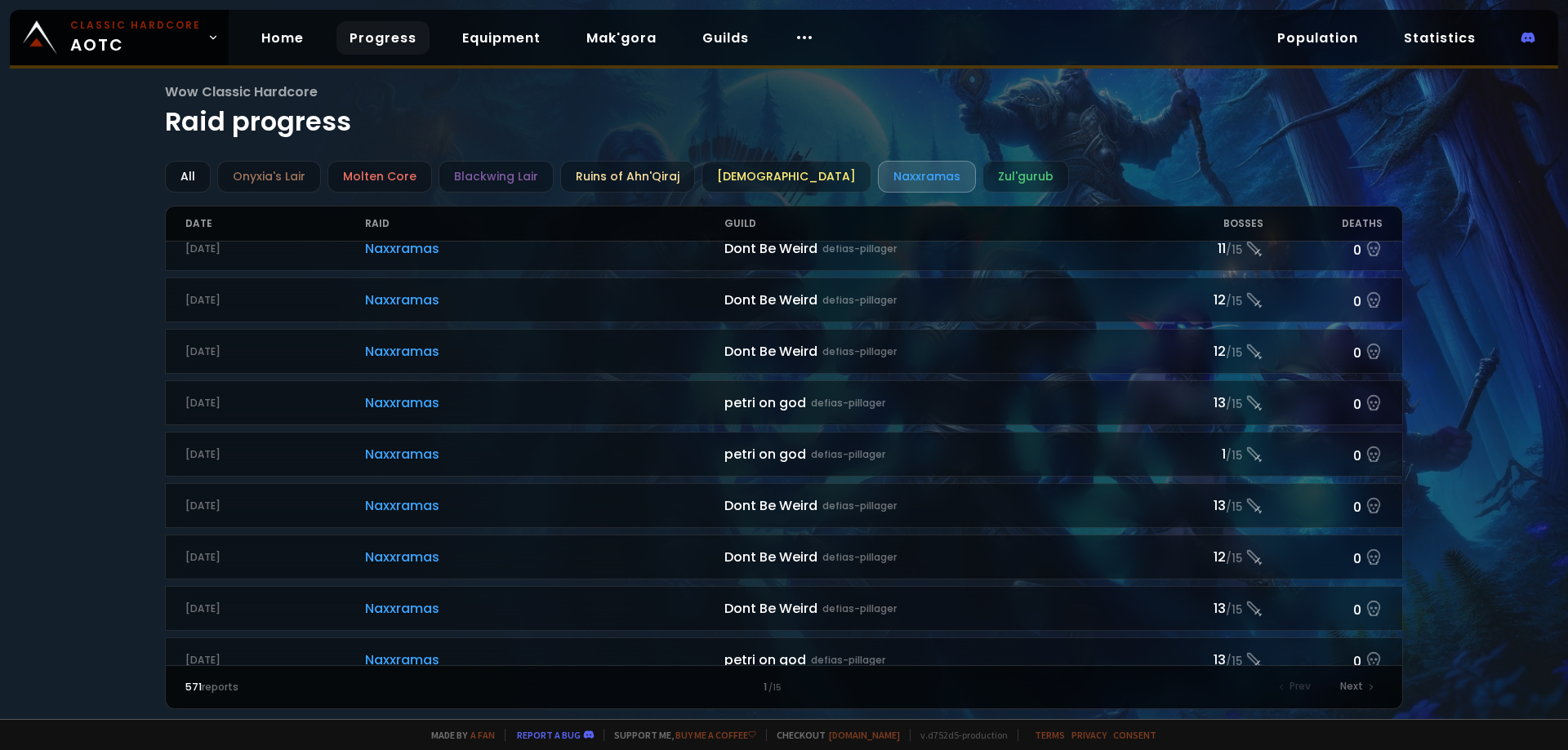
scroll to position [1150, 0]
click at [763, 164] on div "[DEMOGRAPHIC_DATA]" at bounding box center [786, 177] width 169 height 32
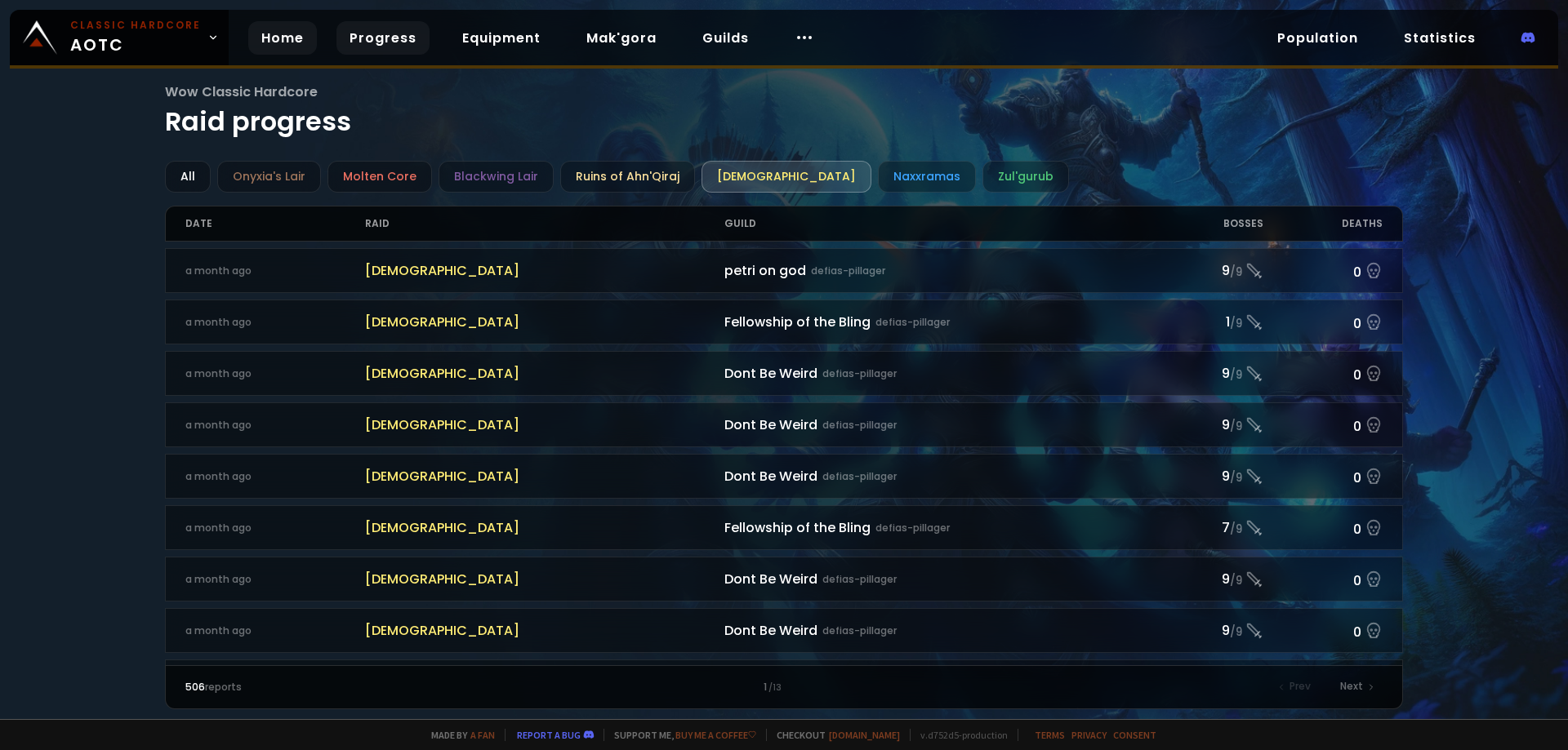
click at [266, 44] on link "Home" at bounding box center [283, 38] width 69 height 34
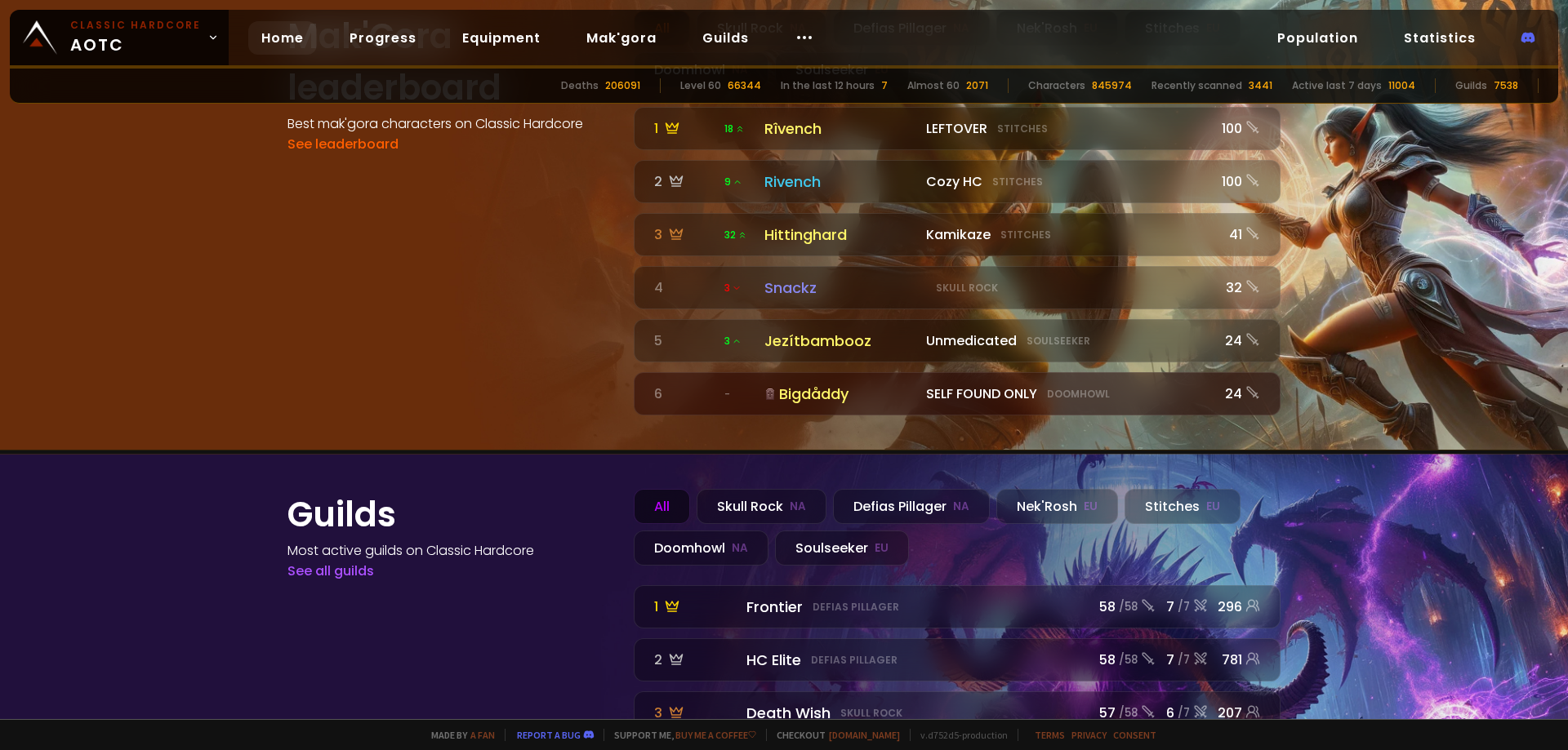
scroll to position [1715, 0]
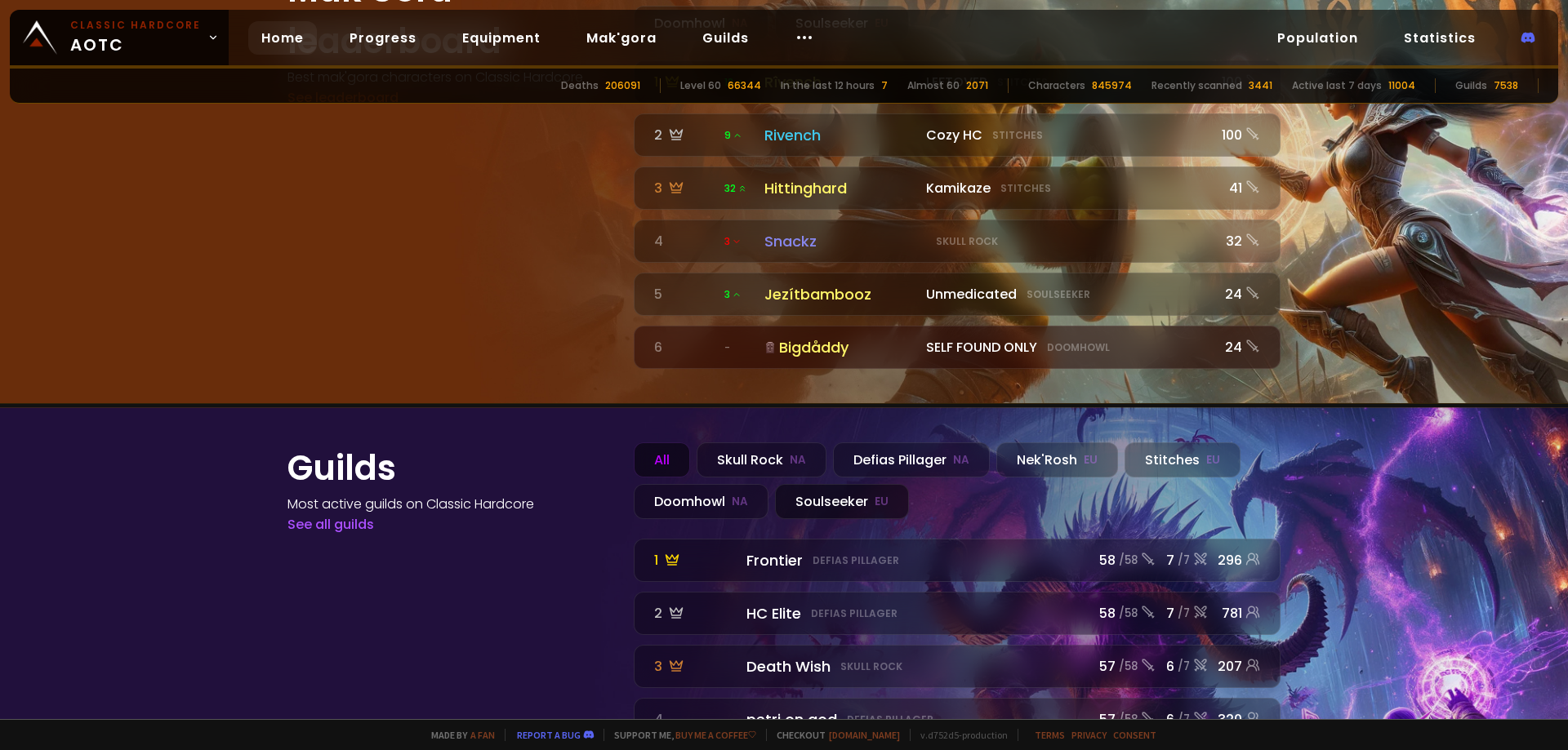
click at [852, 484] on div "Soulseeker EU" at bounding box center [842, 502] width 134 height 35
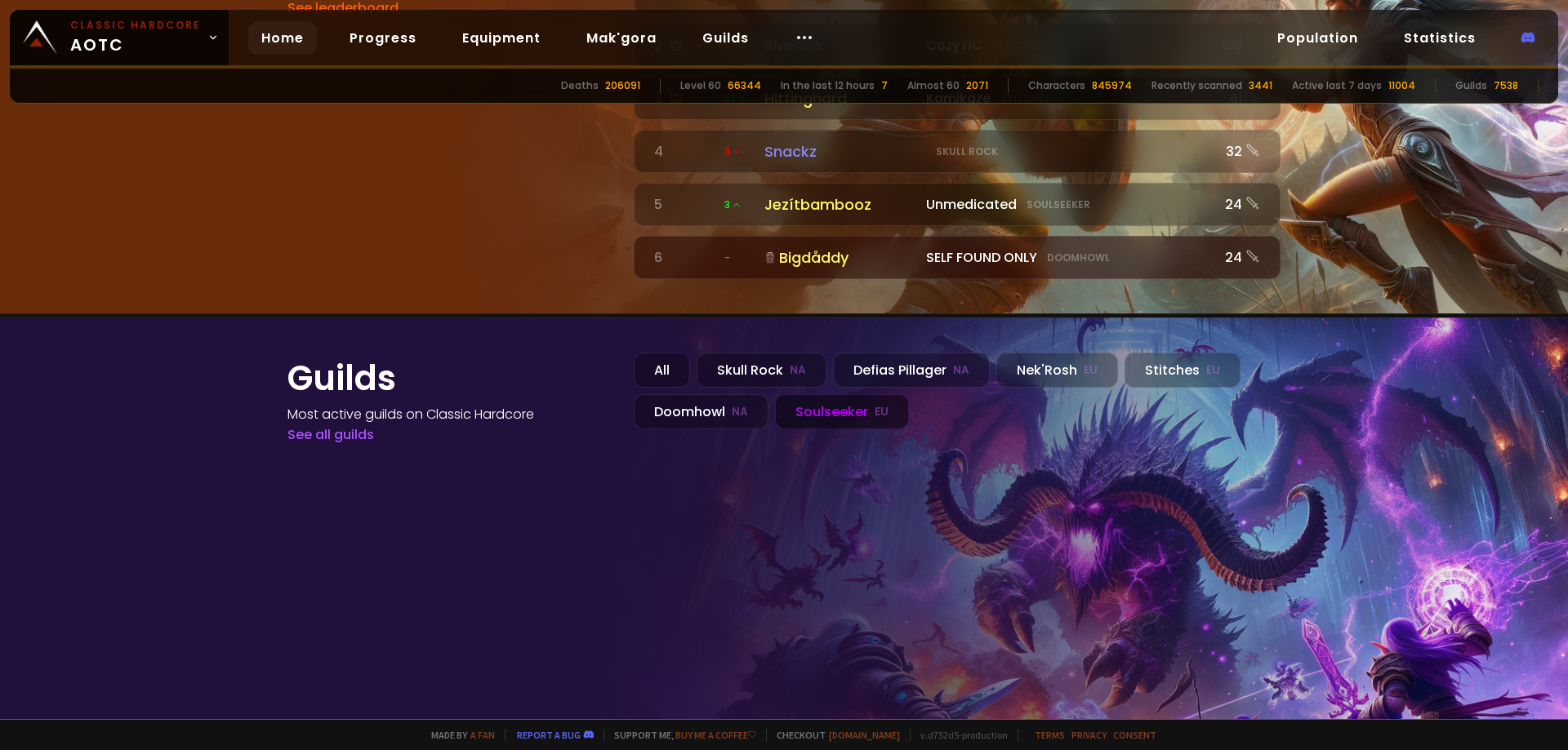
scroll to position [1808, 0]
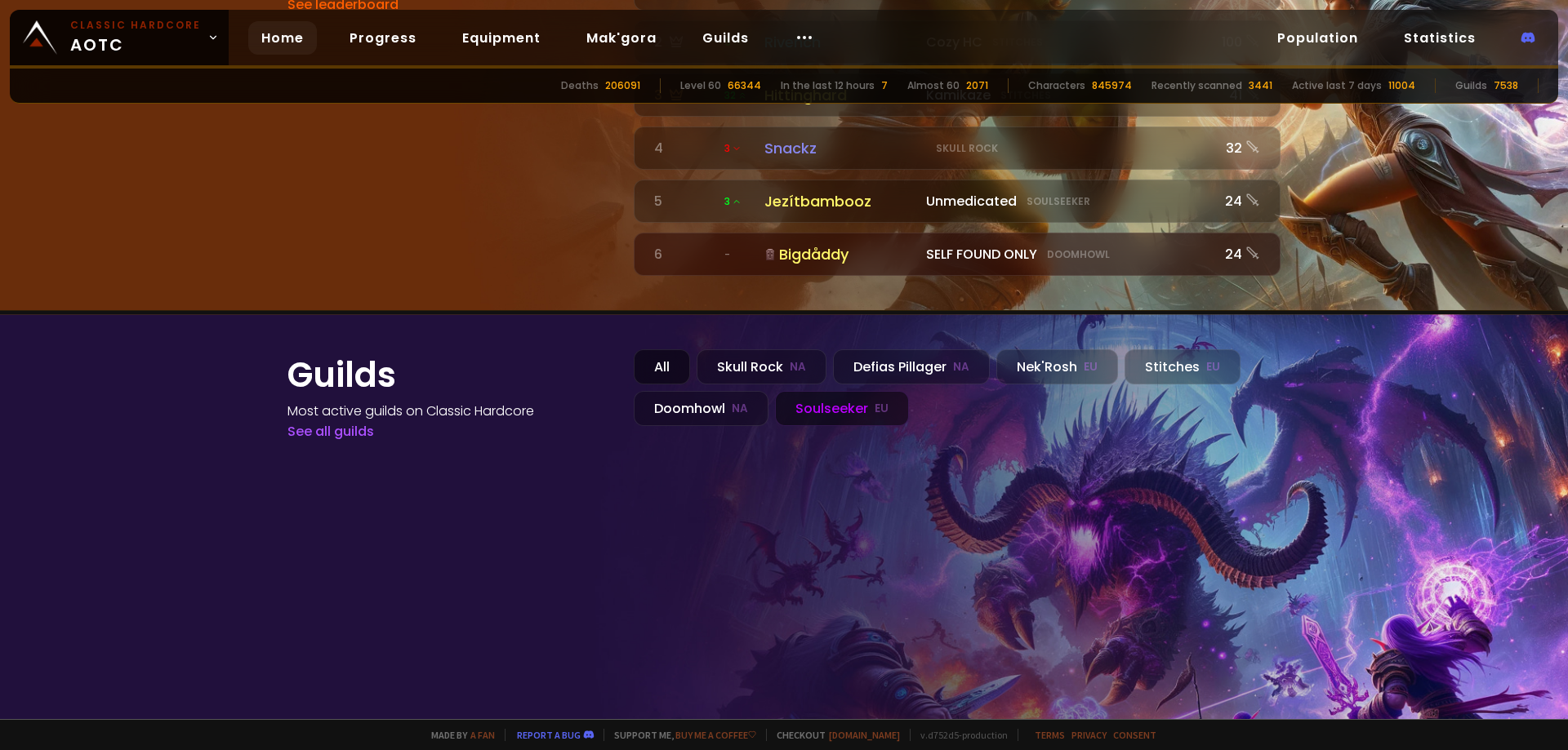
click at [655, 350] on div "All" at bounding box center [661, 367] width 56 height 35
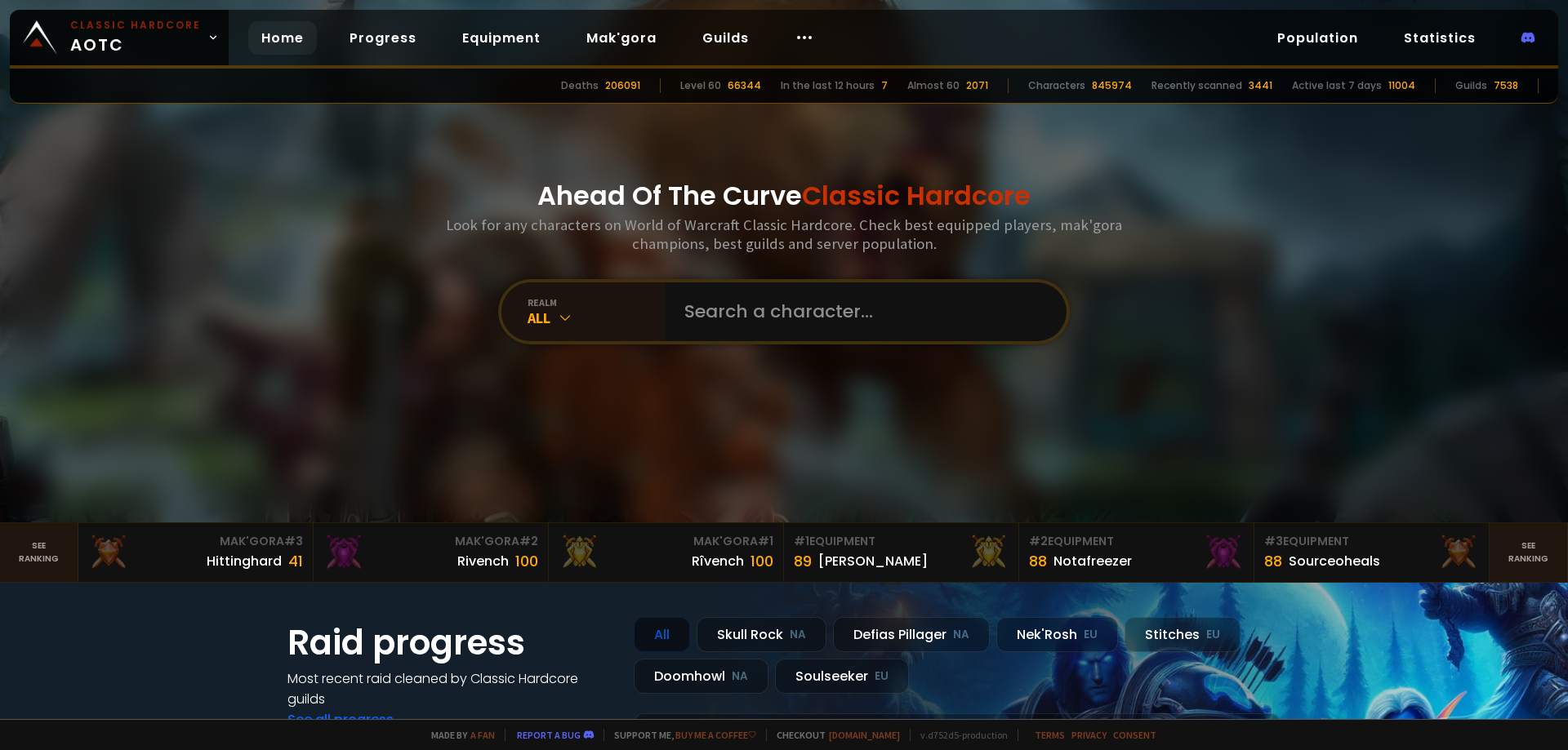
scroll to position [0, 0]
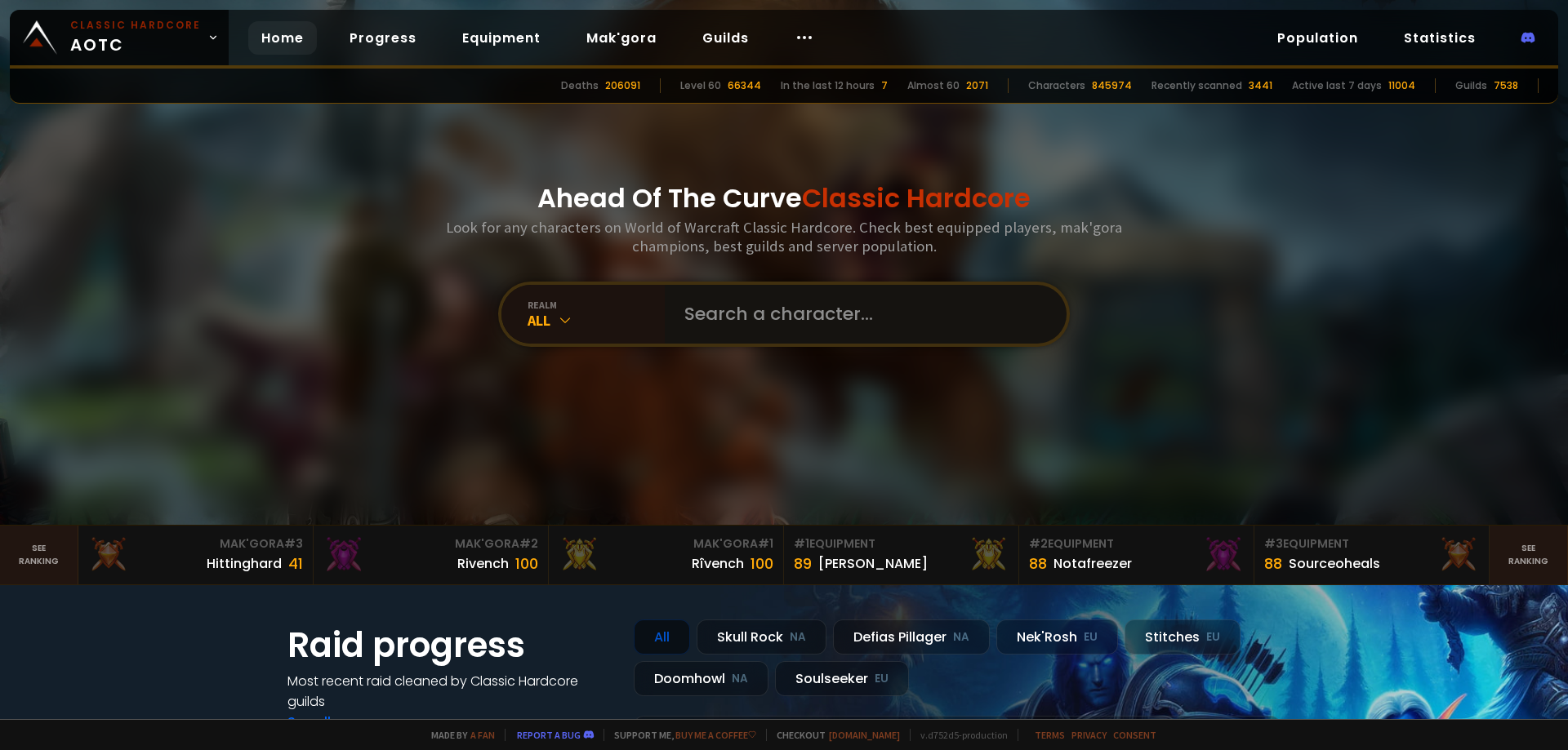
drag, startPoint x: 716, startPoint y: 305, endPoint x: 699, endPoint y: 312, distance: 18.4
click at [718, 305] on input "text" at bounding box center [861, 315] width 372 height 59
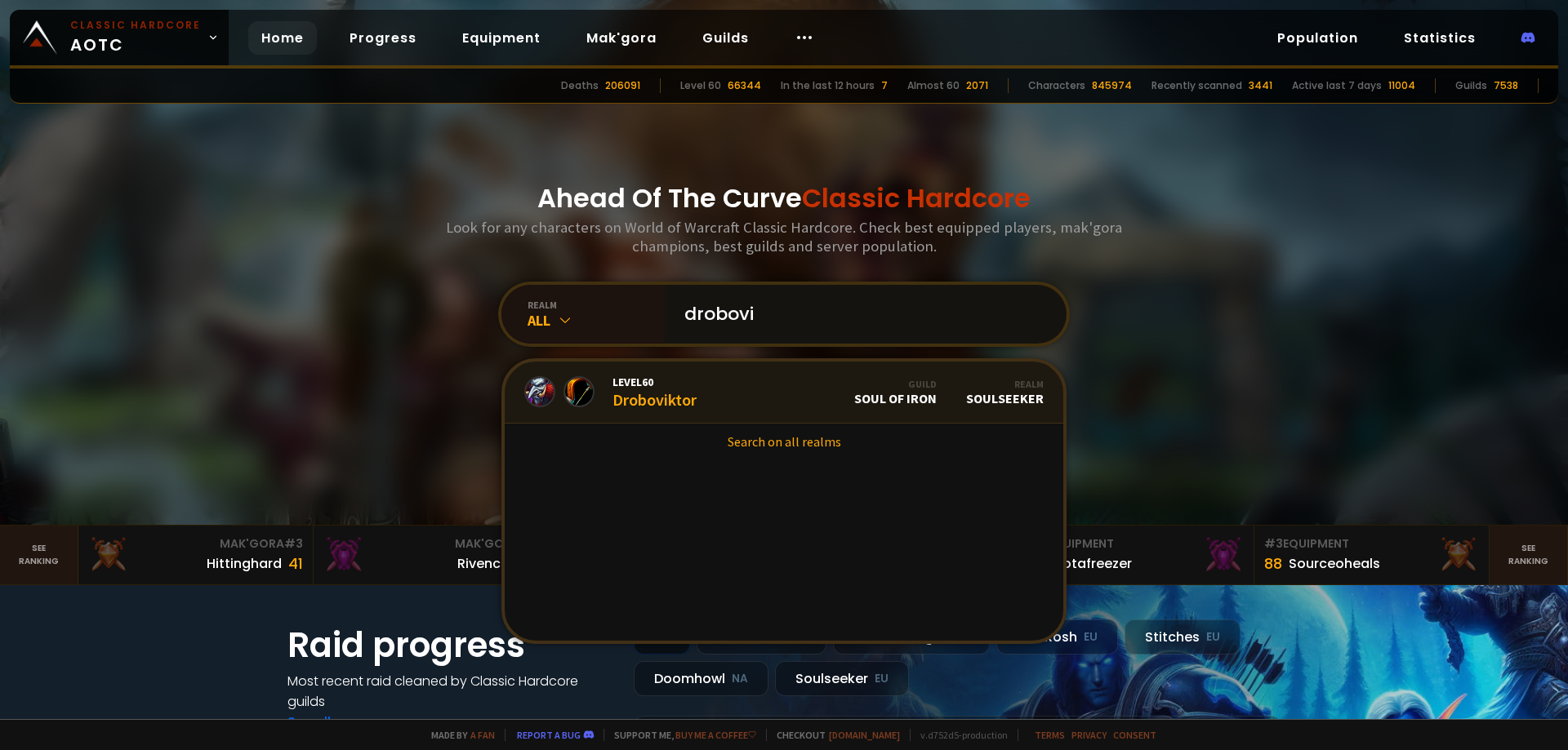
type input "drobovi"
click at [669, 398] on div "Level 60 Droboviktor" at bounding box center [654, 393] width 84 height 35
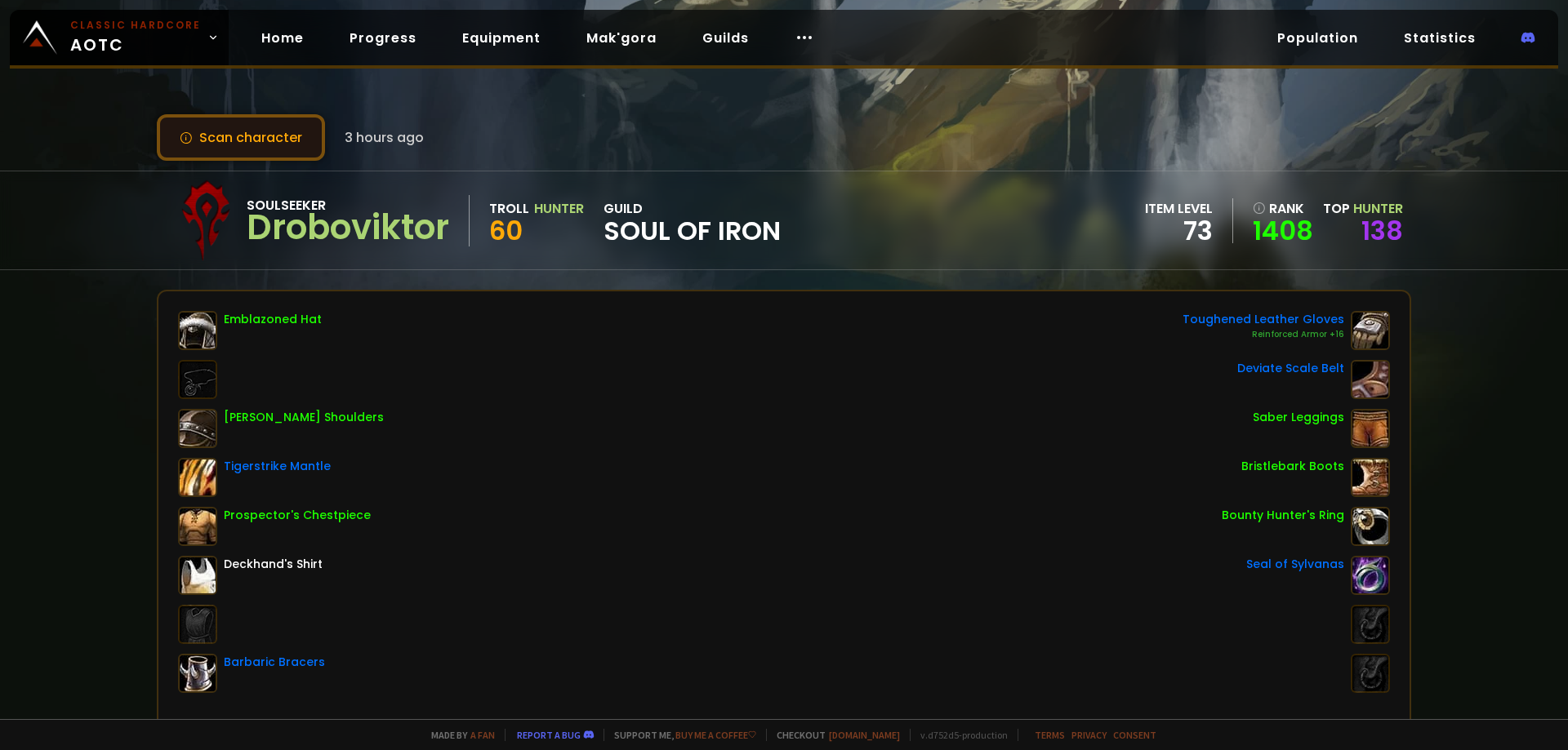
click at [270, 129] on button "Scan character" at bounding box center [241, 137] width 168 height 46
